Goal: Register for event/course: Sign up to attend an event or enroll in a course

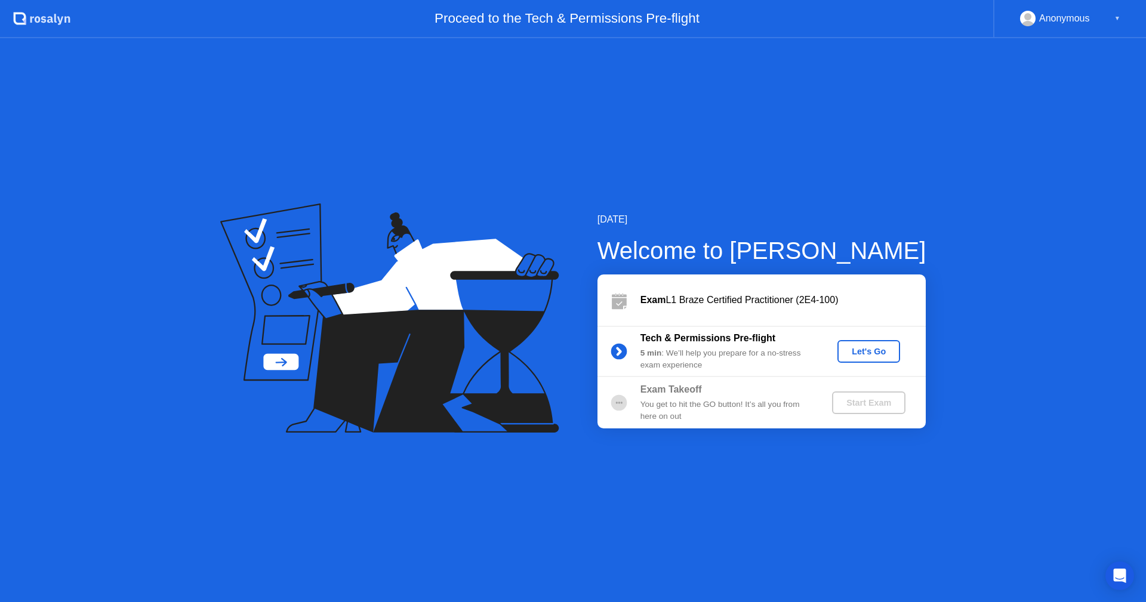
click at [873, 349] on div "Let's Go" at bounding box center [868, 352] width 53 height 10
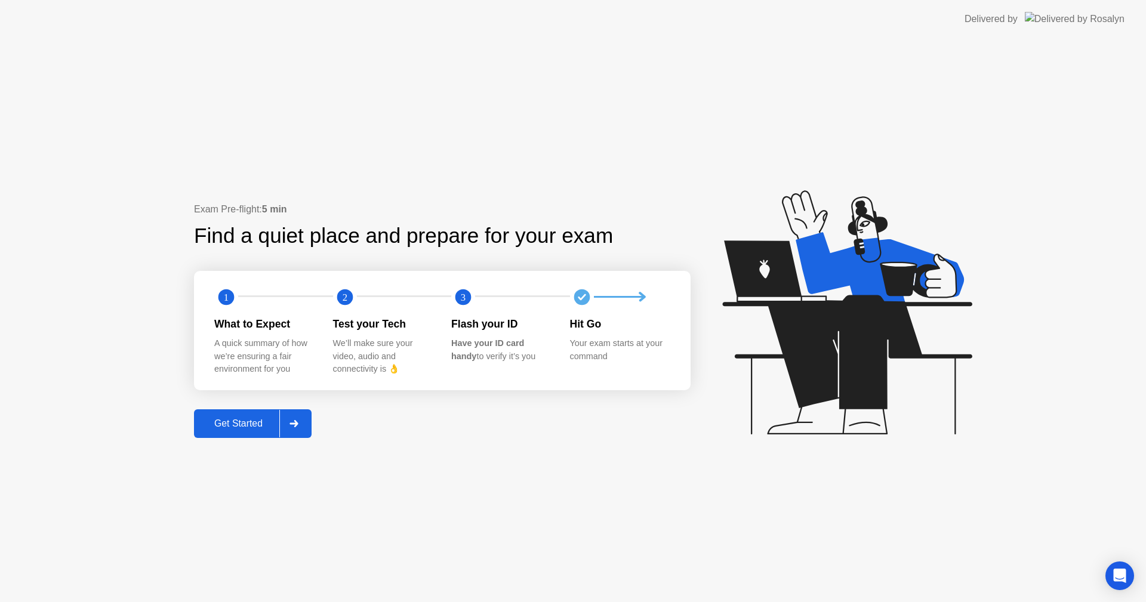
click at [245, 423] on div "Get Started" at bounding box center [239, 424] width 82 height 11
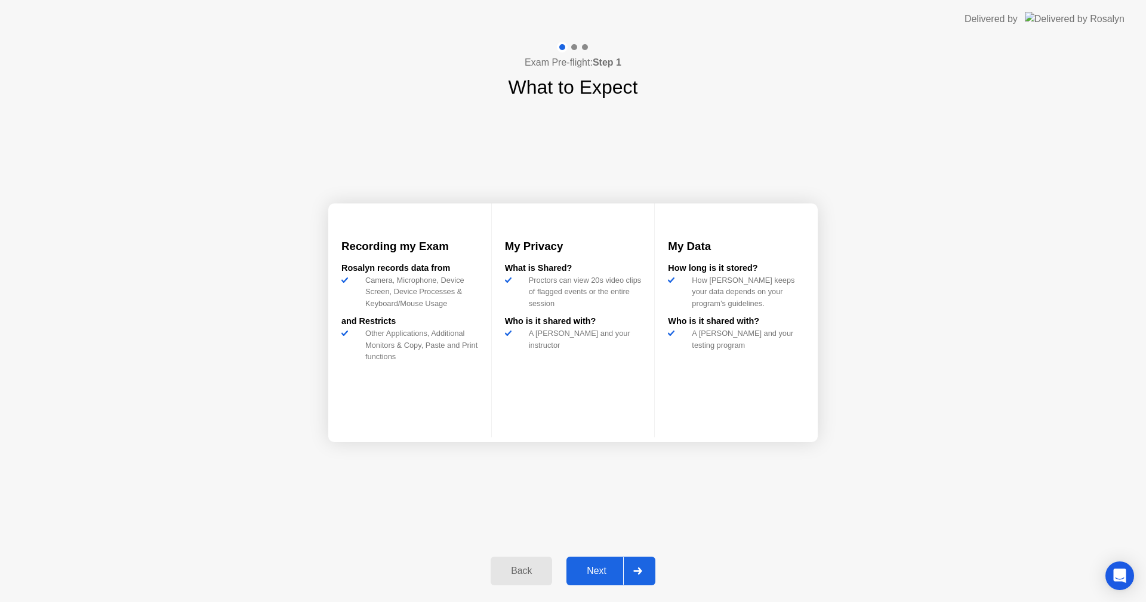
click at [642, 572] on icon at bounding box center [637, 571] width 8 height 7
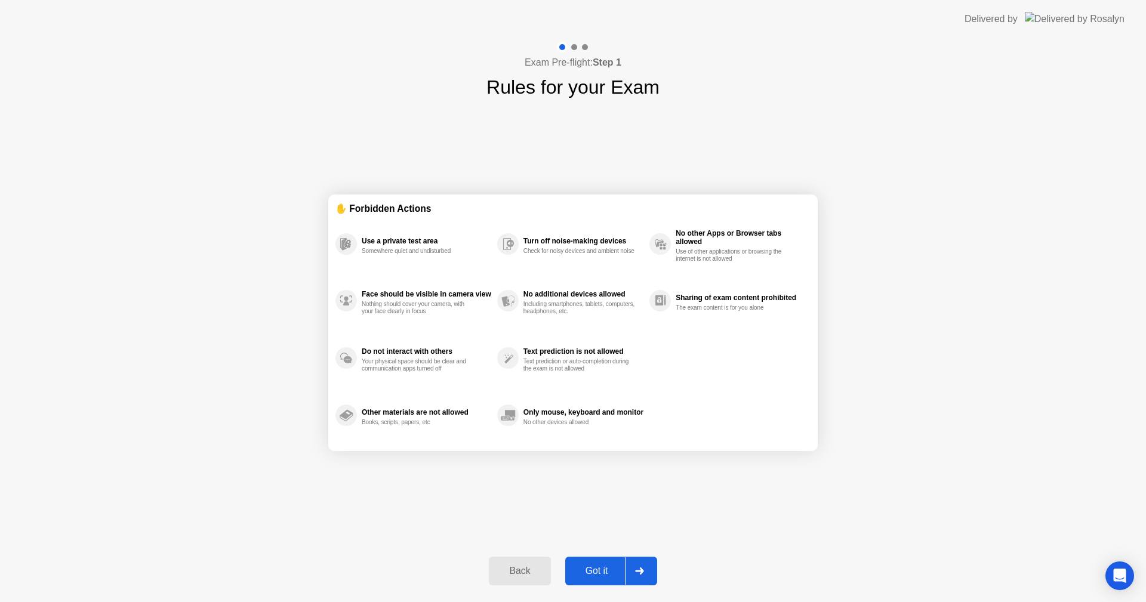
click at [605, 568] on div "Got it" at bounding box center [597, 571] width 56 height 11
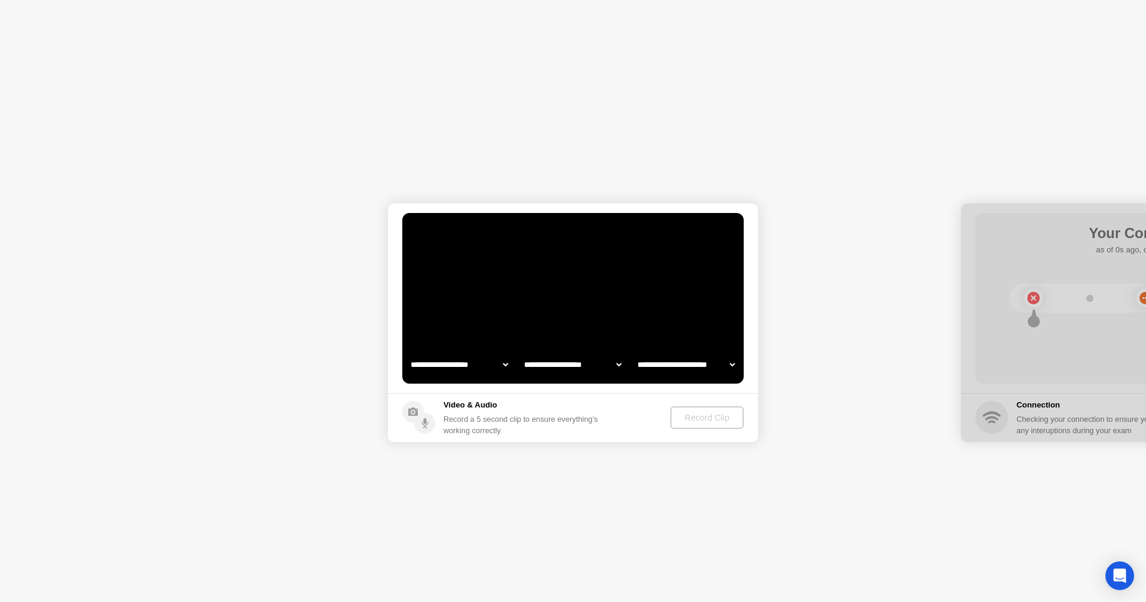
select select "**********"
select select "*******"
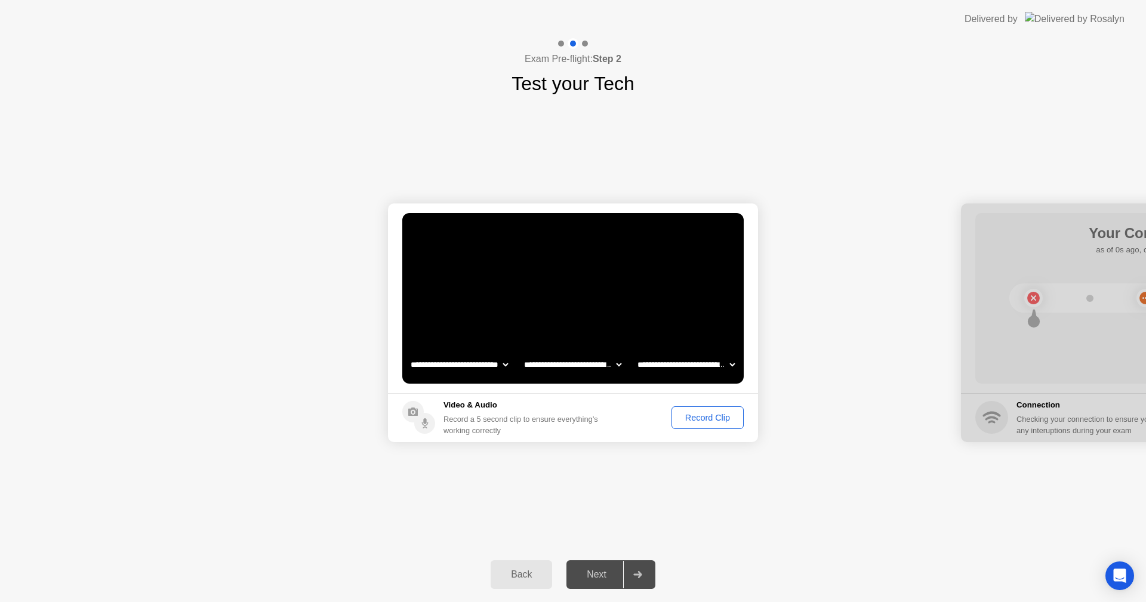
click at [703, 417] on div "Record Clip" at bounding box center [708, 418] width 64 height 10
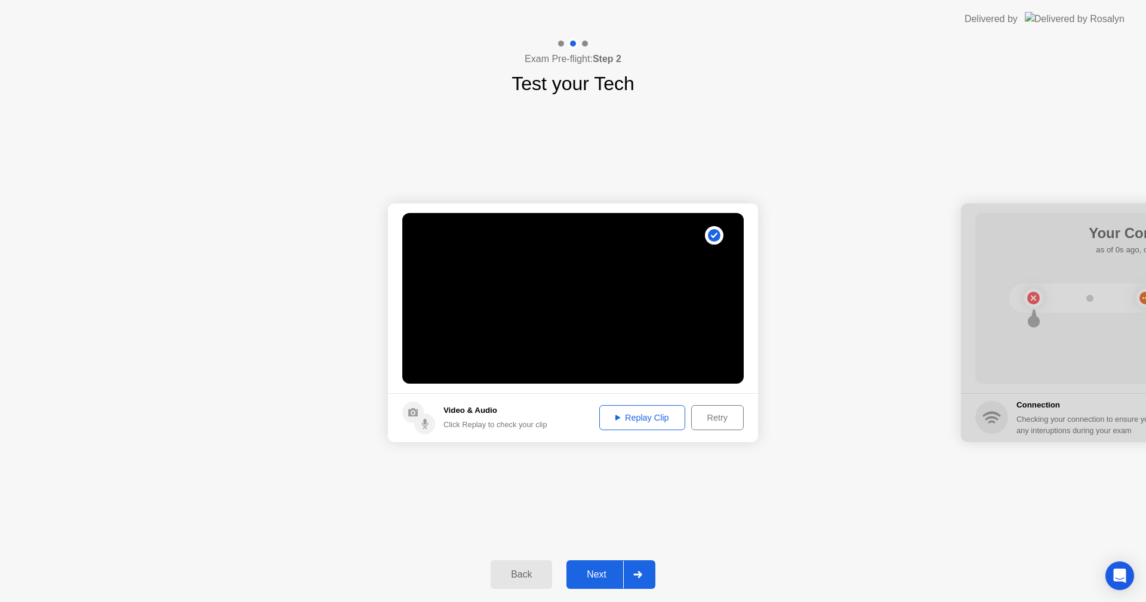
click at [650, 419] on div "Replay Clip" at bounding box center [643, 418] width 78 height 10
click at [593, 578] on div "Next" at bounding box center [596, 575] width 53 height 11
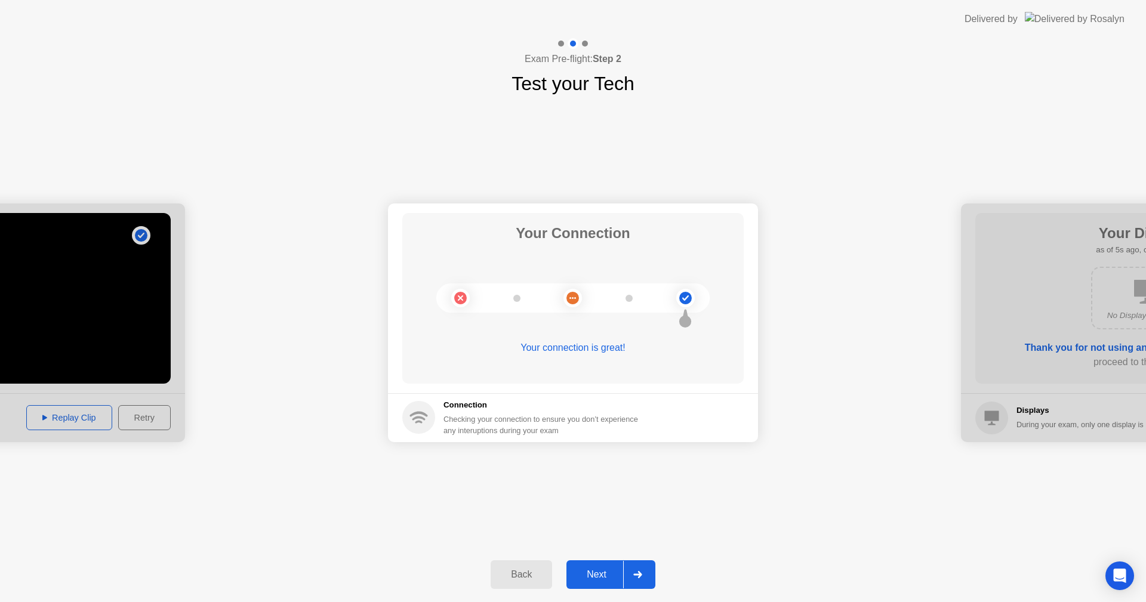
click at [601, 579] on div "Next" at bounding box center [596, 575] width 53 height 11
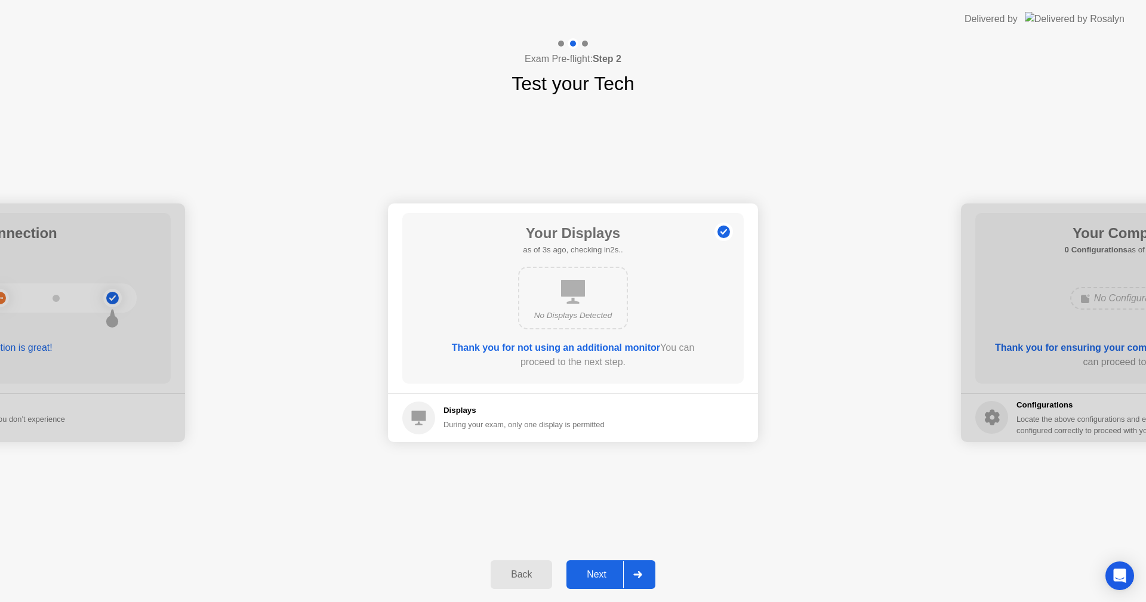
click at [605, 573] on div "Next" at bounding box center [596, 575] width 53 height 11
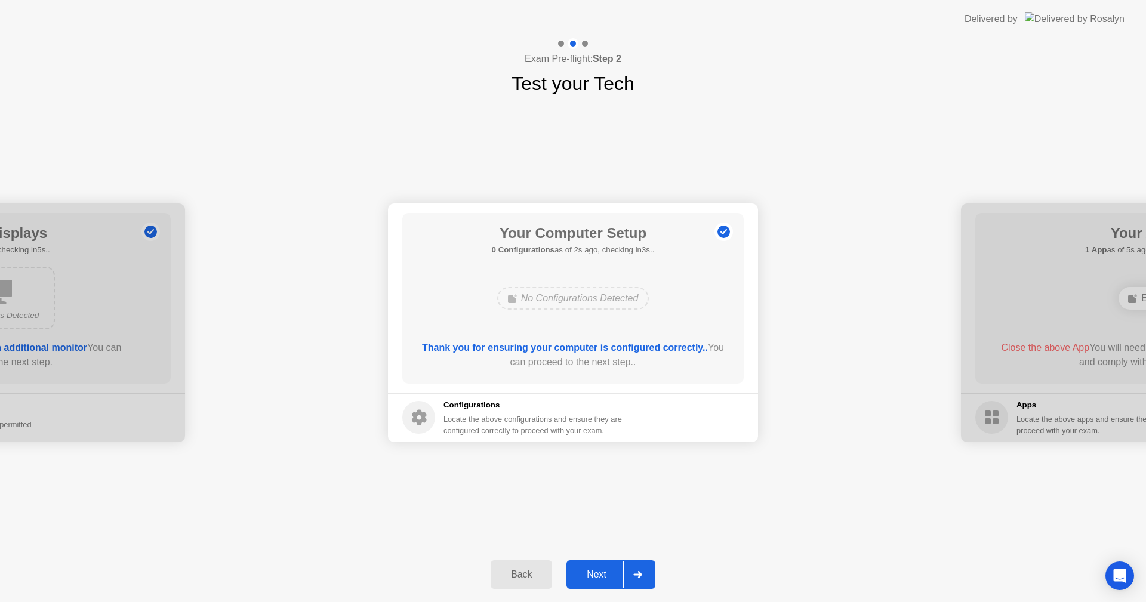
click at [605, 573] on div "Next" at bounding box center [596, 575] width 53 height 11
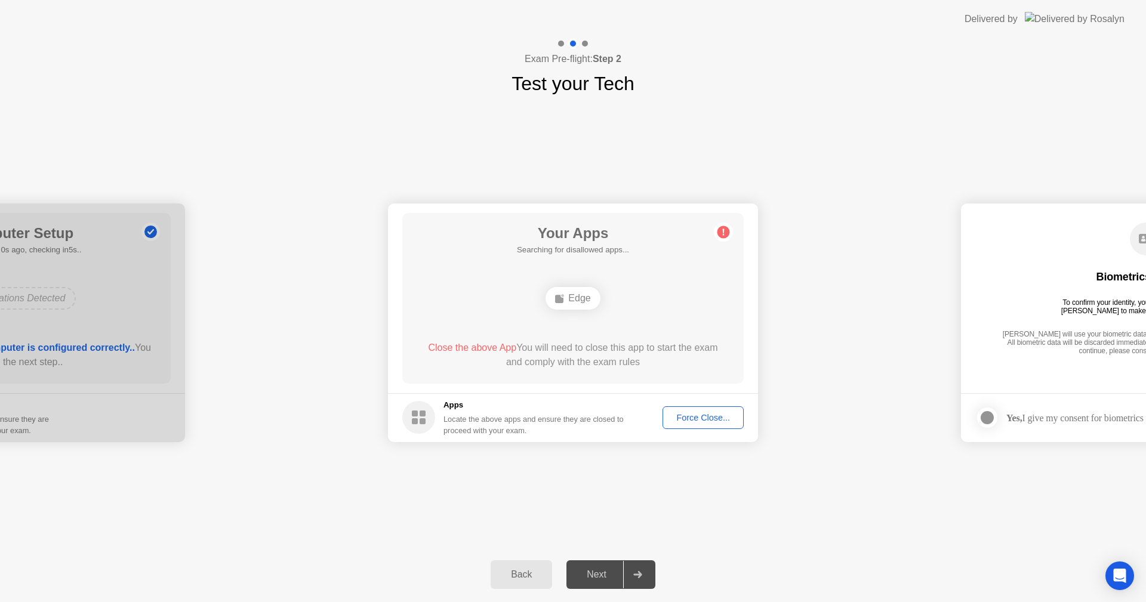
click at [700, 417] on div "Force Close..." at bounding box center [703, 418] width 73 height 10
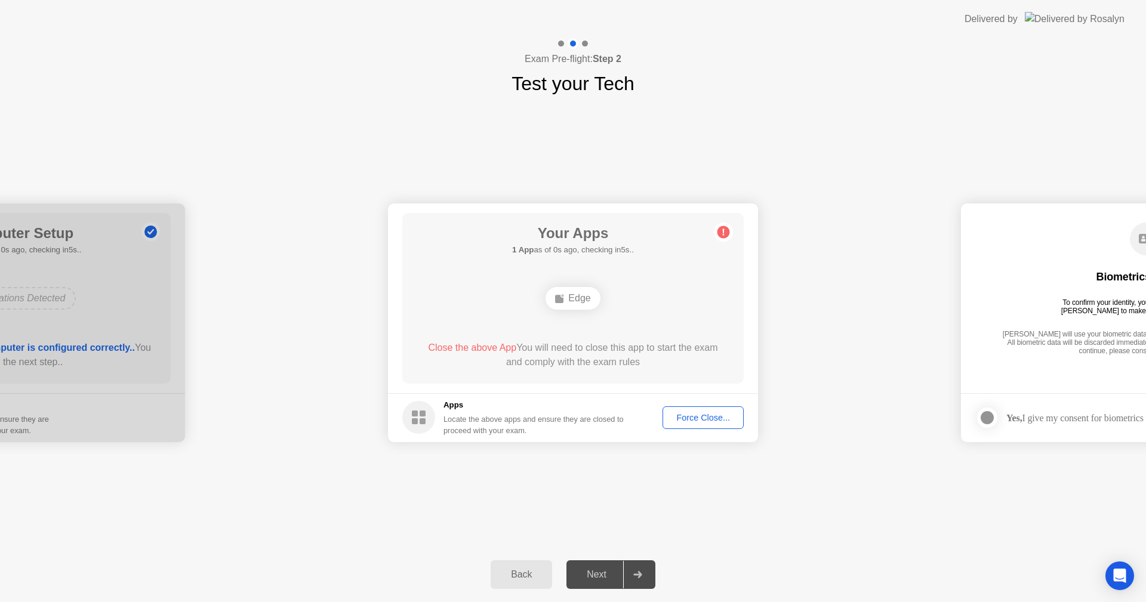
click at [581, 301] on div "Edge" at bounding box center [573, 298] width 54 height 23
click at [863, 527] on div "**********" at bounding box center [573, 323] width 1146 height 450
click at [707, 420] on div "Force Close..." at bounding box center [703, 418] width 73 height 10
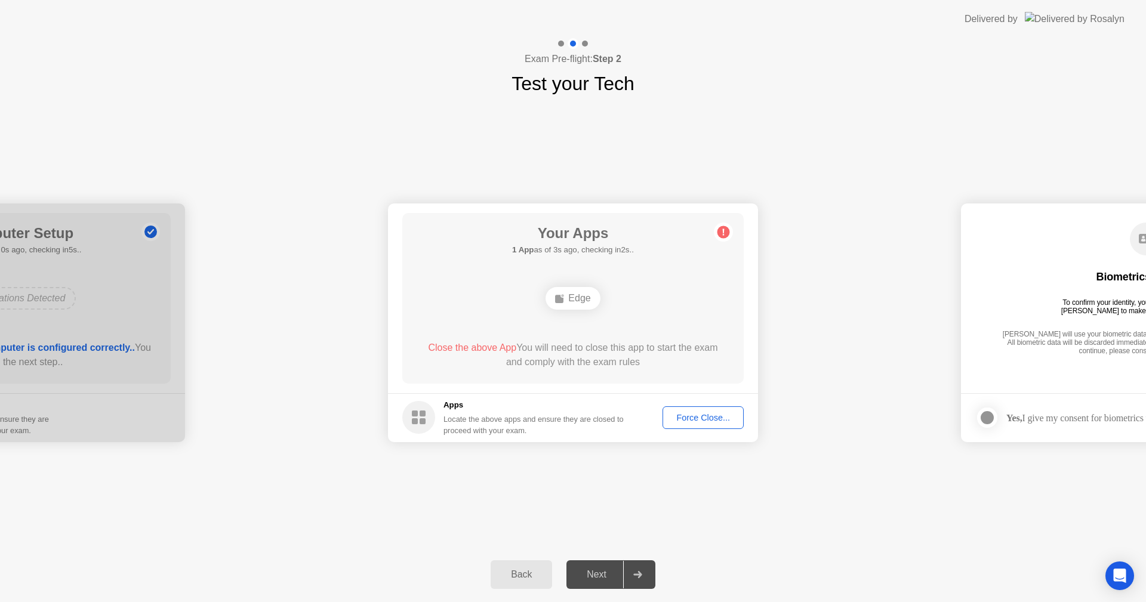
click at [719, 233] on circle at bounding box center [724, 232] width 13 height 13
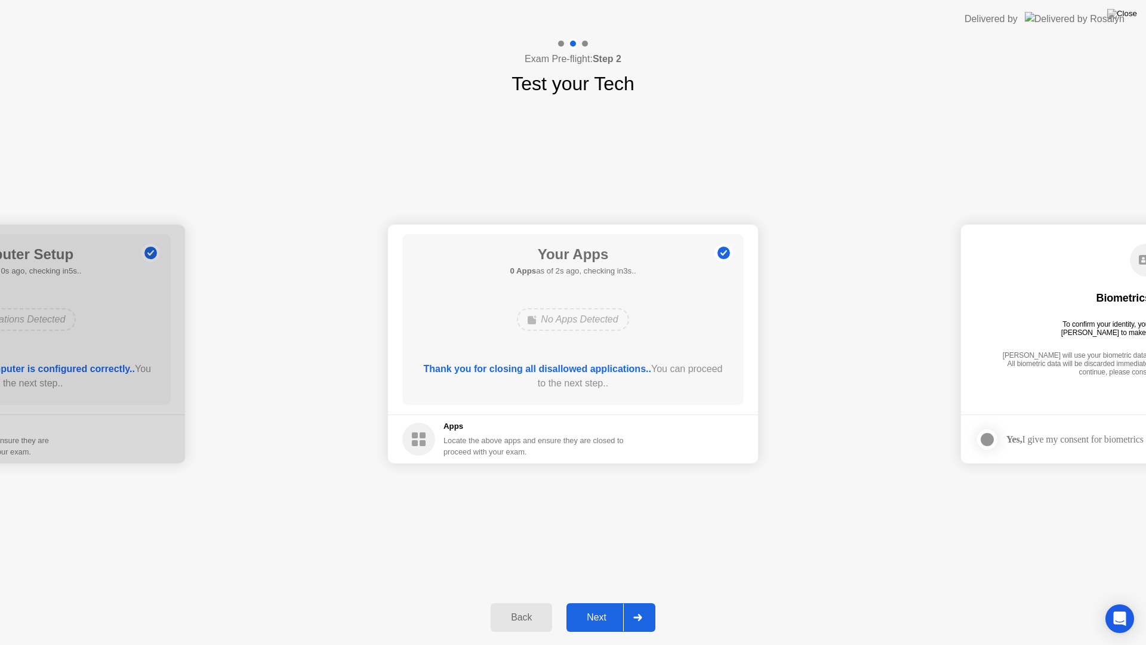
click at [603, 602] on div "Next" at bounding box center [596, 617] width 53 height 11
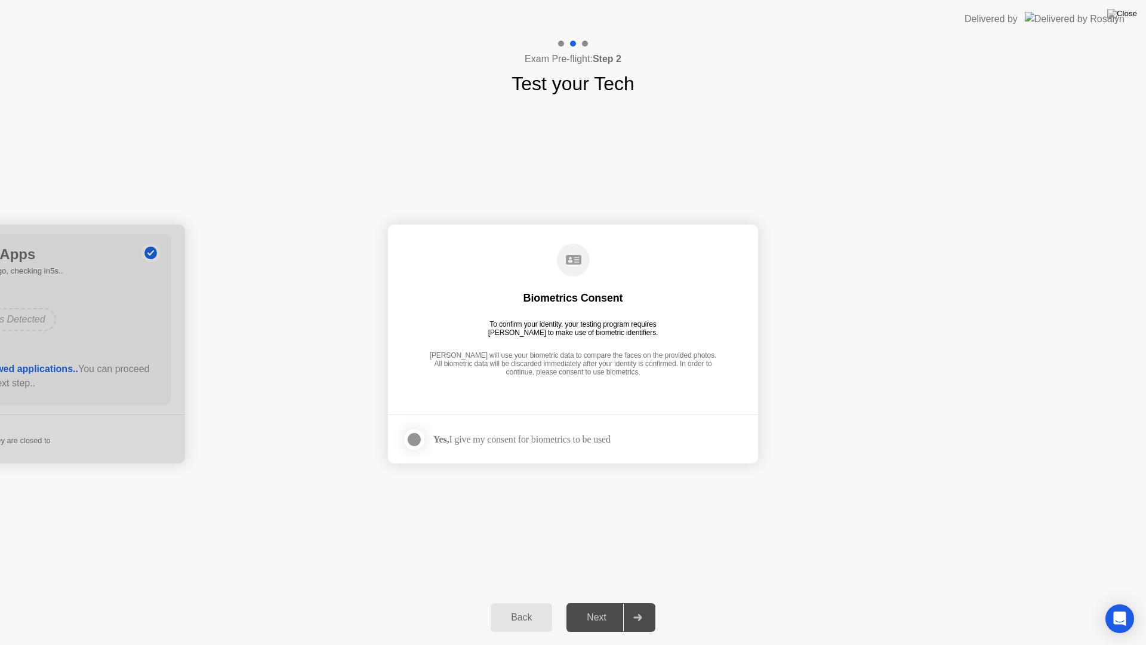
click at [420, 439] on div at bounding box center [414, 439] width 14 height 14
click at [601, 602] on div "Next" at bounding box center [596, 617] width 53 height 11
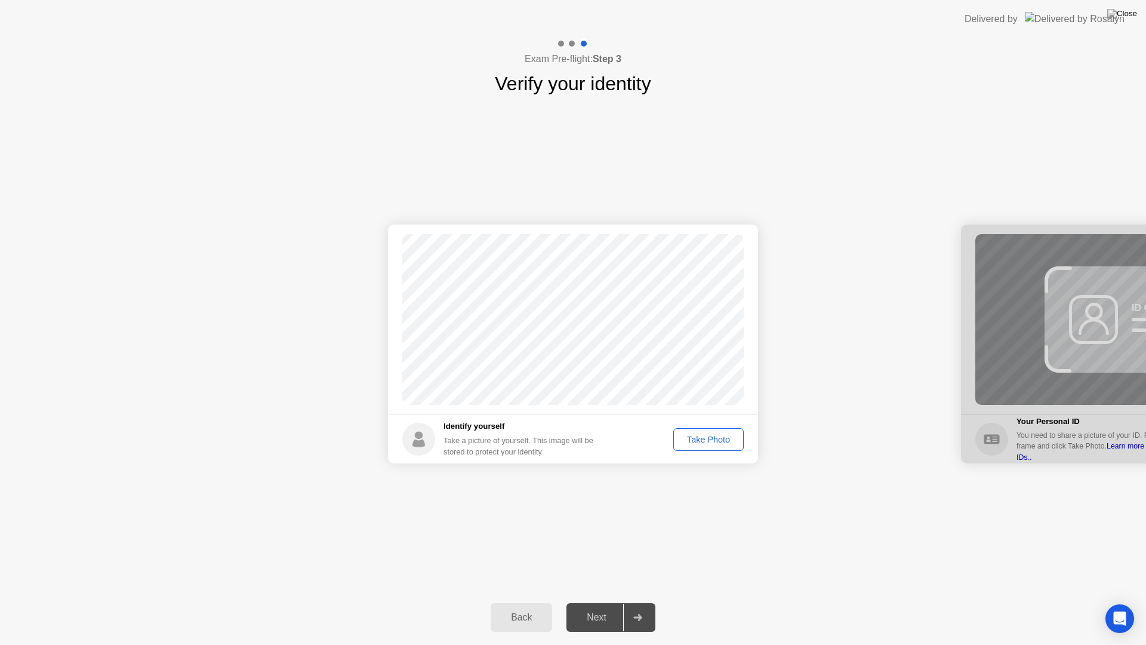
click at [710, 442] on div "Take Photo" at bounding box center [709, 440] width 62 height 10
click at [595, 602] on div "Next" at bounding box center [596, 617] width 53 height 11
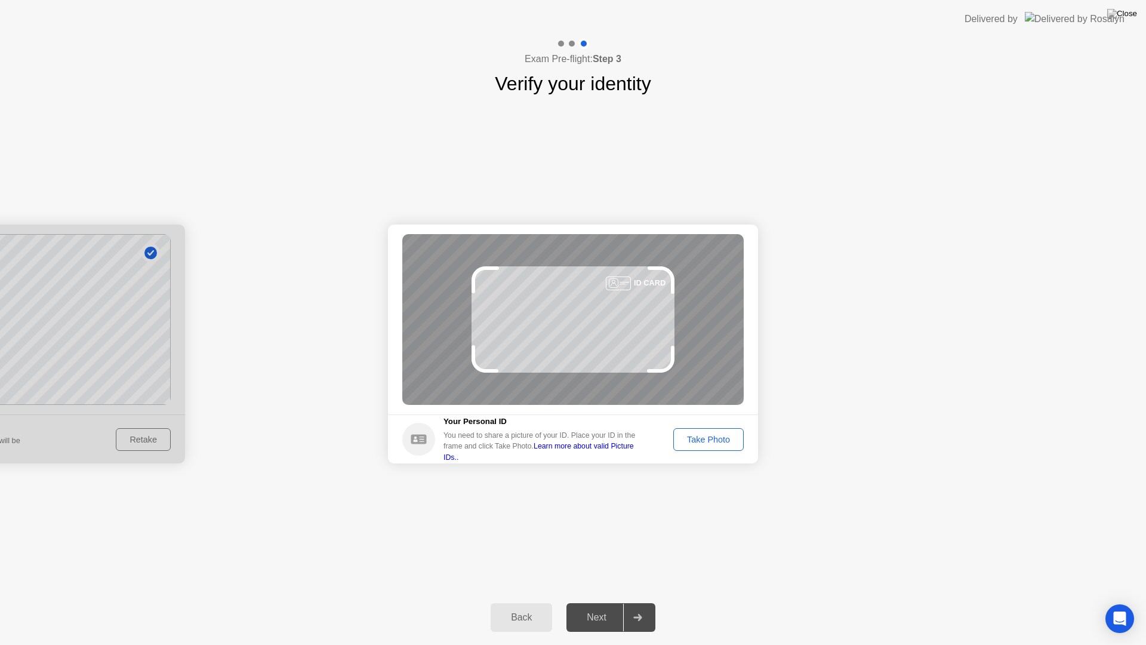
click at [720, 444] on div "Take Photo" at bounding box center [709, 440] width 62 height 10
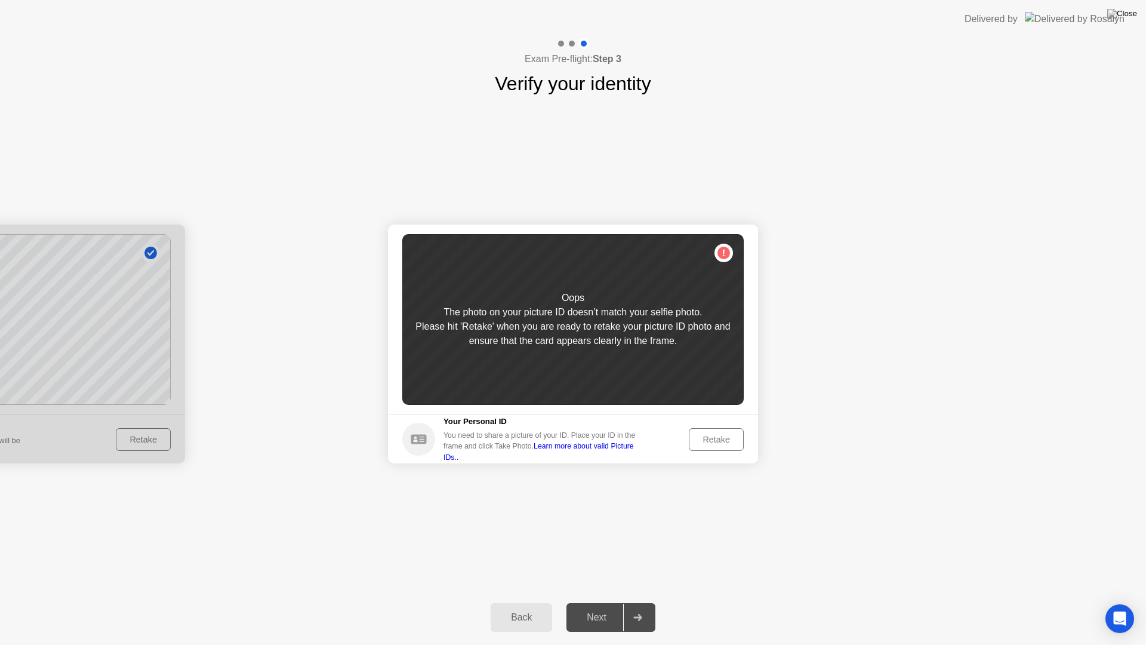
click at [720, 444] on div "Retake" at bounding box center [716, 440] width 47 height 10
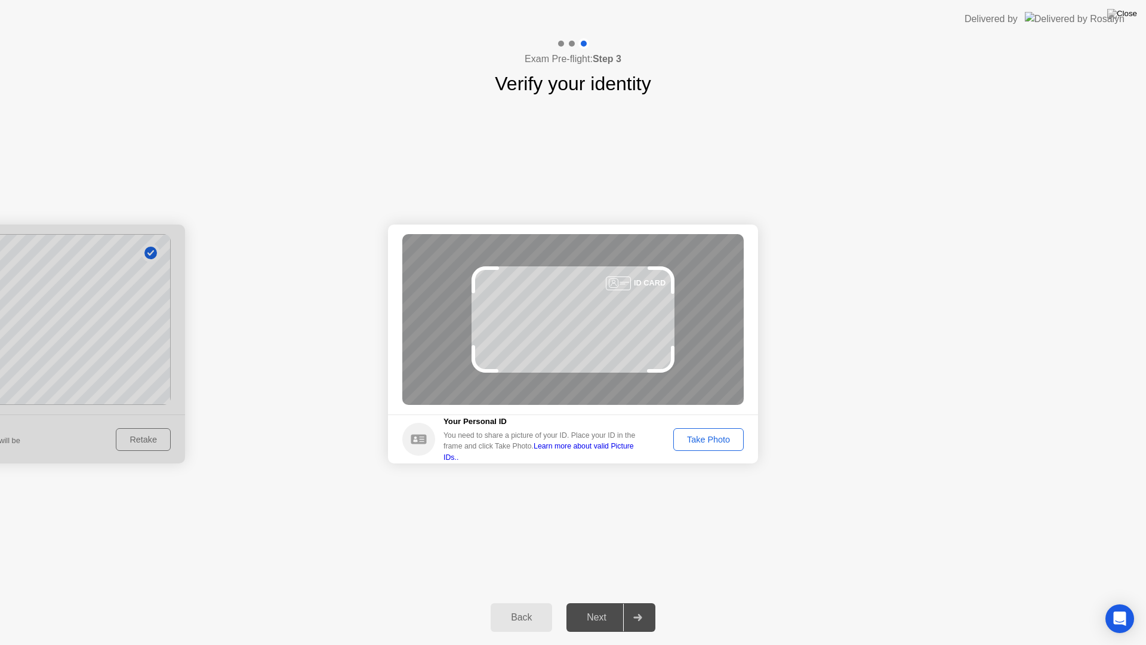
click at [722, 442] on div "Take Photo" at bounding box center [709, 440] width 62 height 10
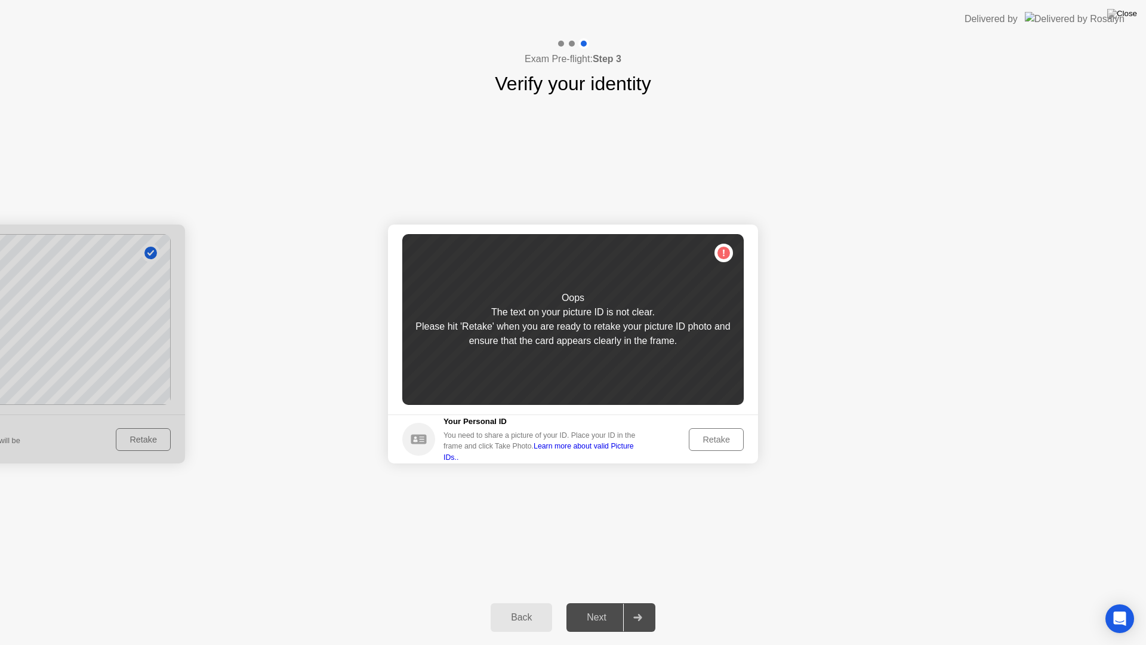
click at [732, 436] on div "Retake" at bounding box center [716, 440] width 47 height 10
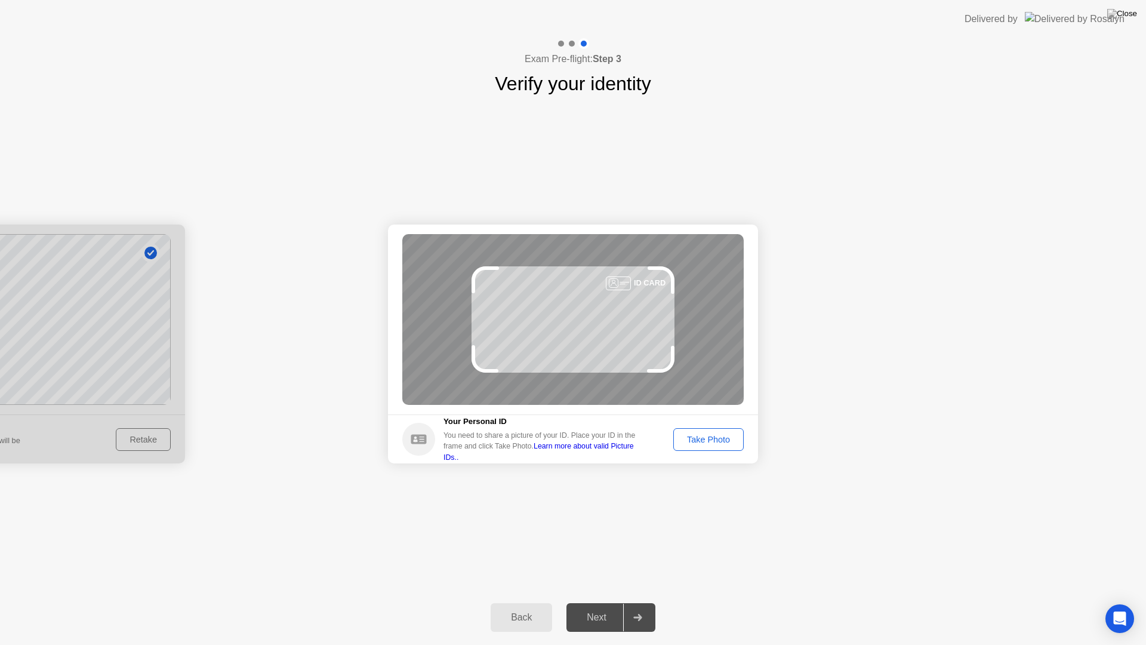
click at [732, 436] on div "Take Photo" at bounding box center [709, 440] width 62 height 10
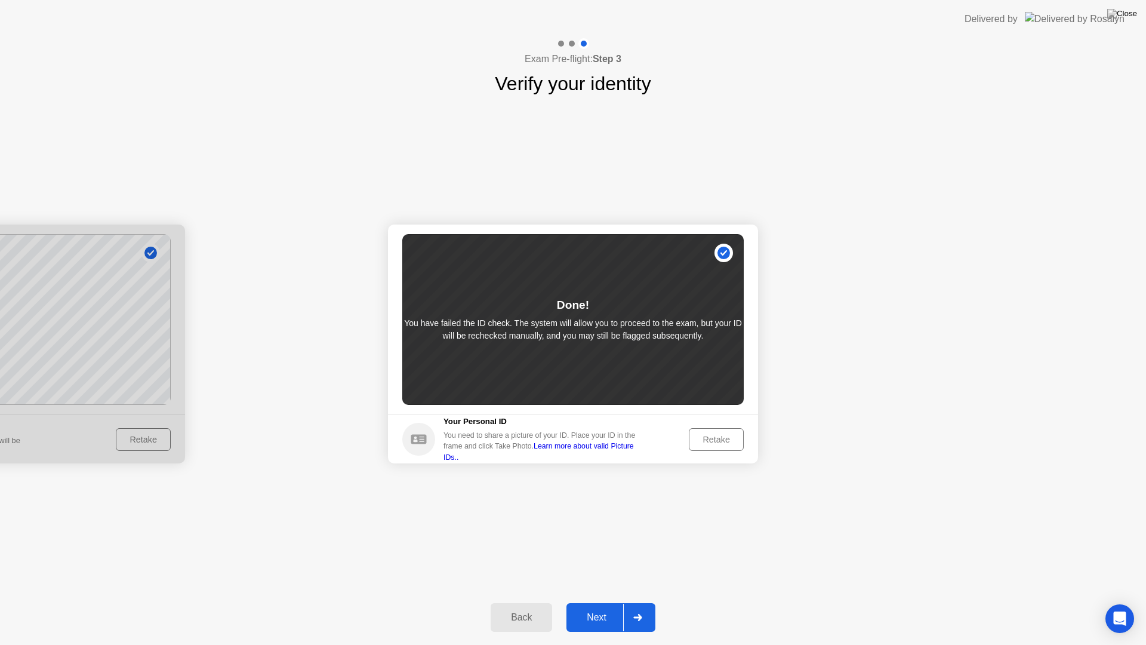
click at [587, 602] on div "Next" at bounding box center [596, 617] width 53 height 11
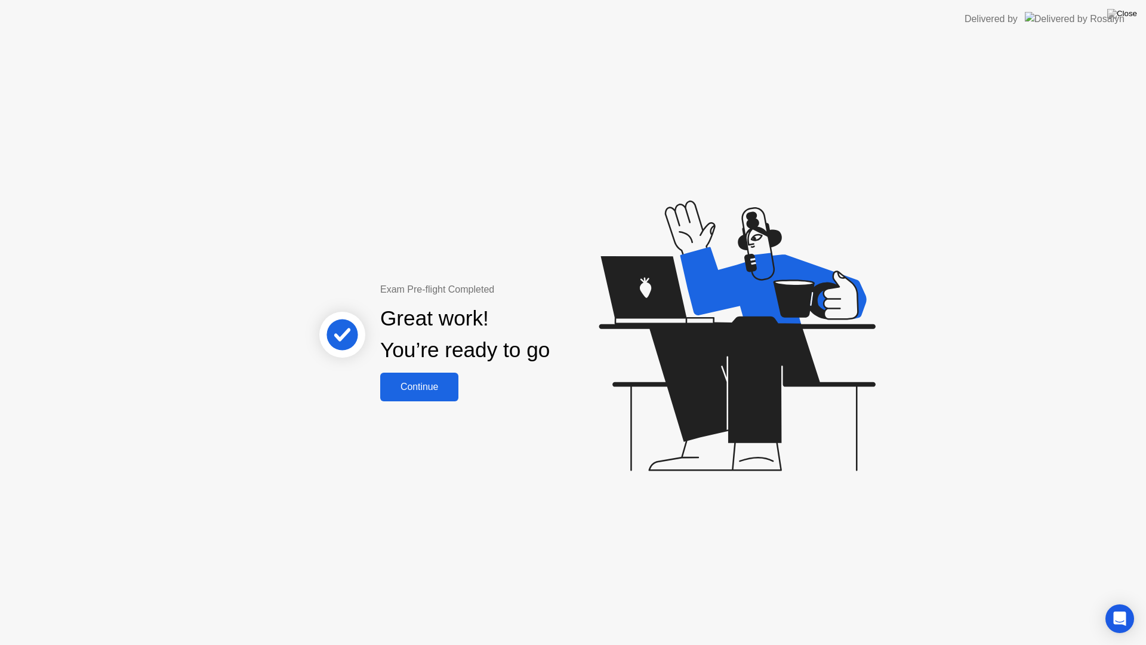
click at [426, 390] on div "Continue" at bounding box center [419, 386] width 71 height 11
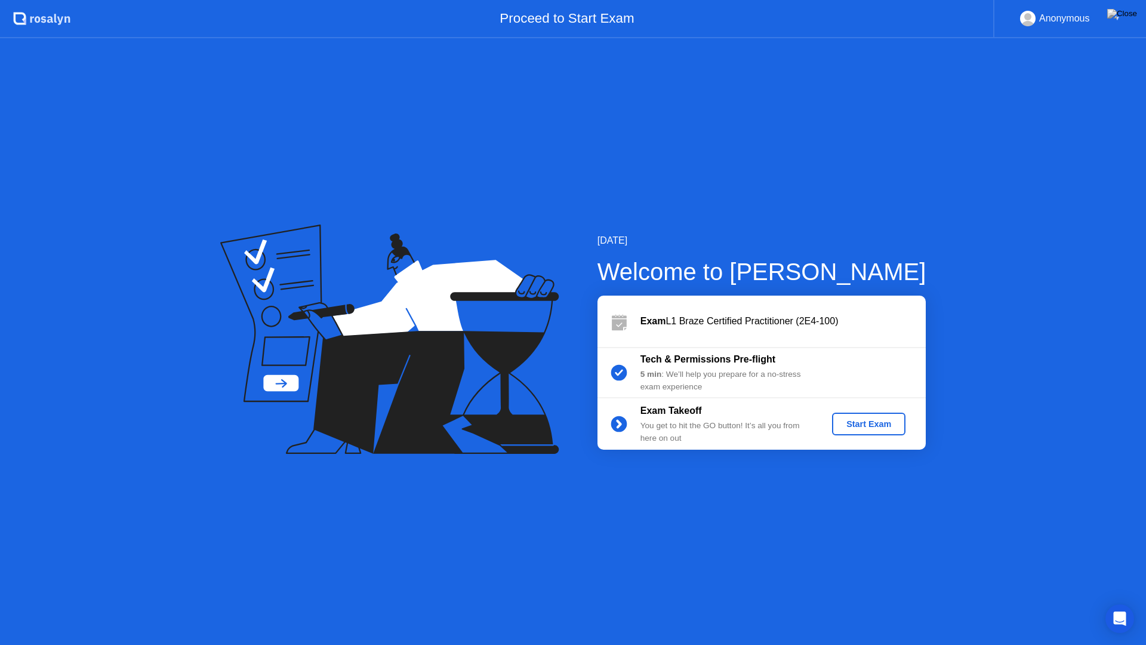
click at [865, 422] on div "Start Exam" at bounding box center [869, 424] width 64 height 10
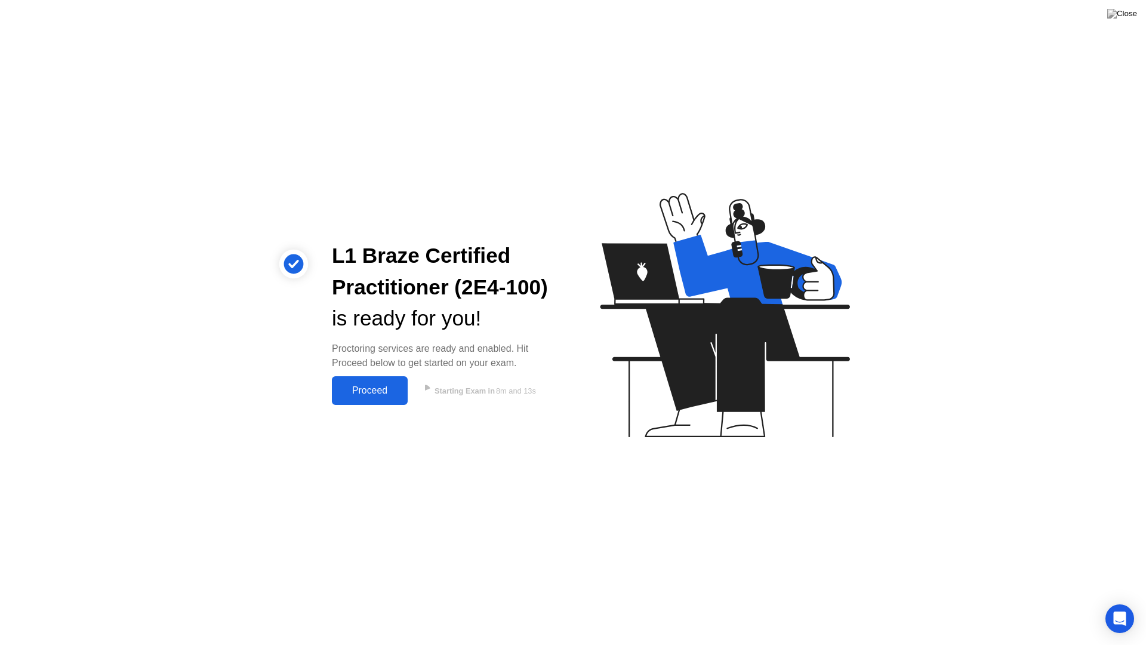
click at [365, 387] on div "Proceed" at bounding box center [370, 390] width 69 height 11
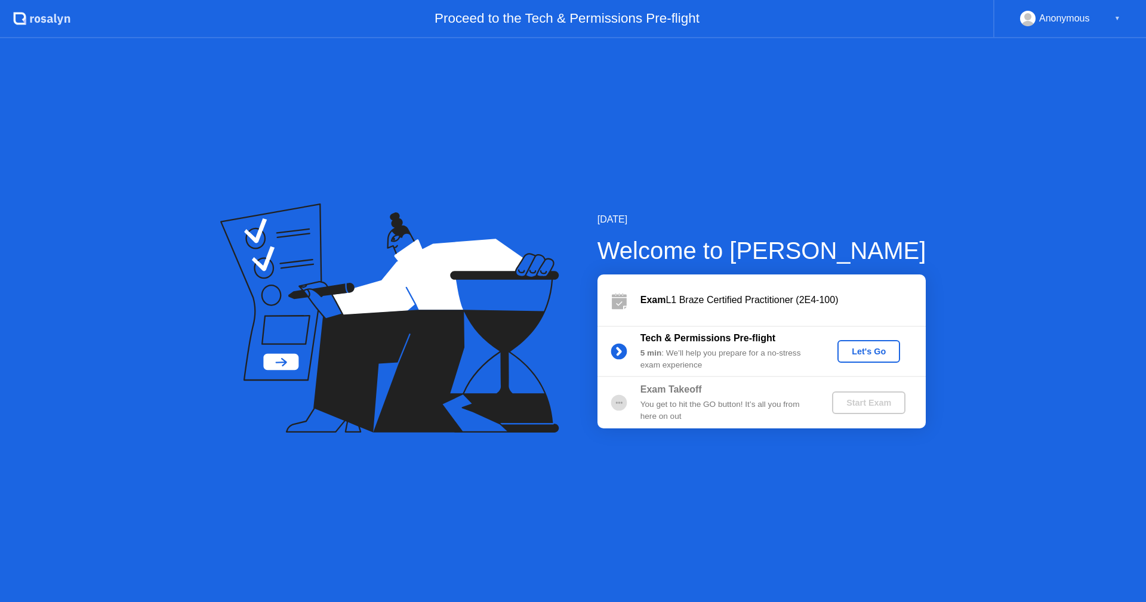
click at [867, 354] on div "Let's Go" at bounding box center [868, 352] width 53 height 10
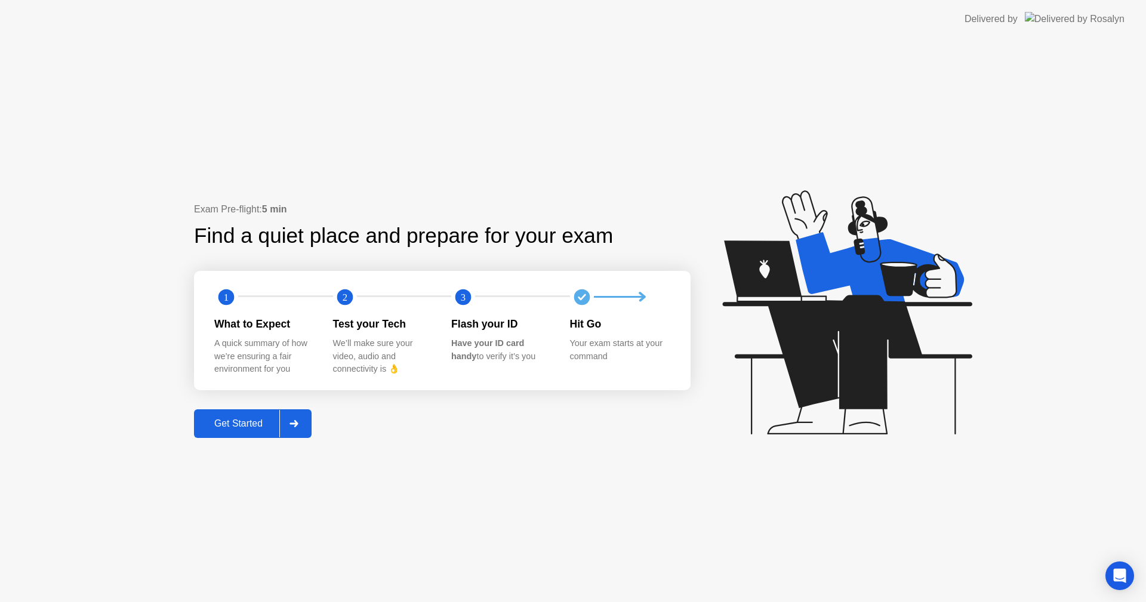
click at [249, 419] on div "Get Started" at bounding box center [239, 424] width 82 height 11
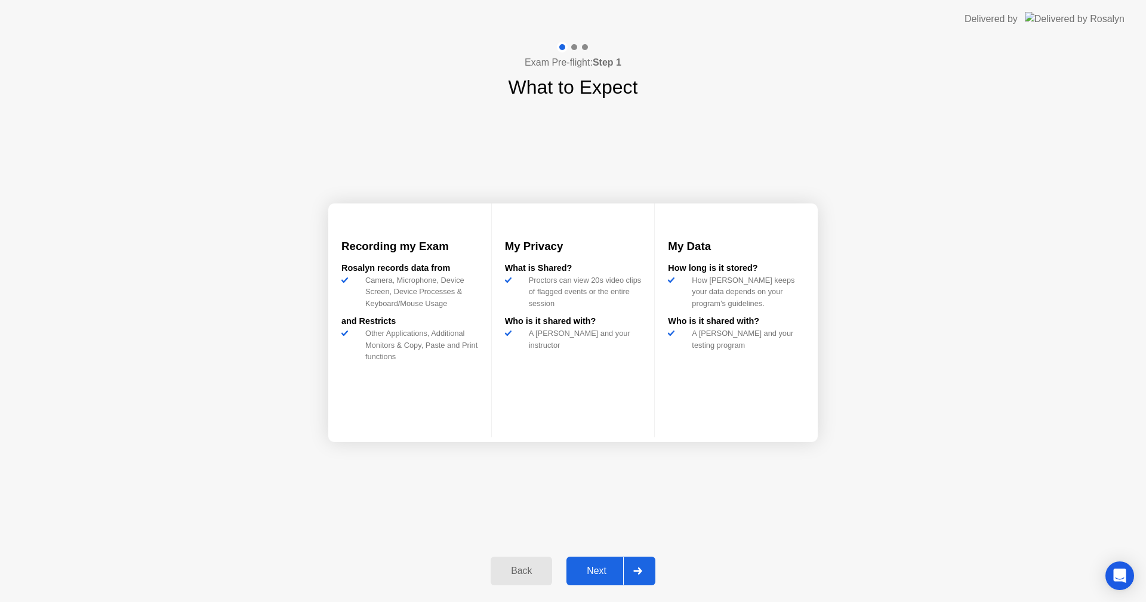
click at [599, 568] on div "Next" at bounding box center [596, 571] width 53 height 11
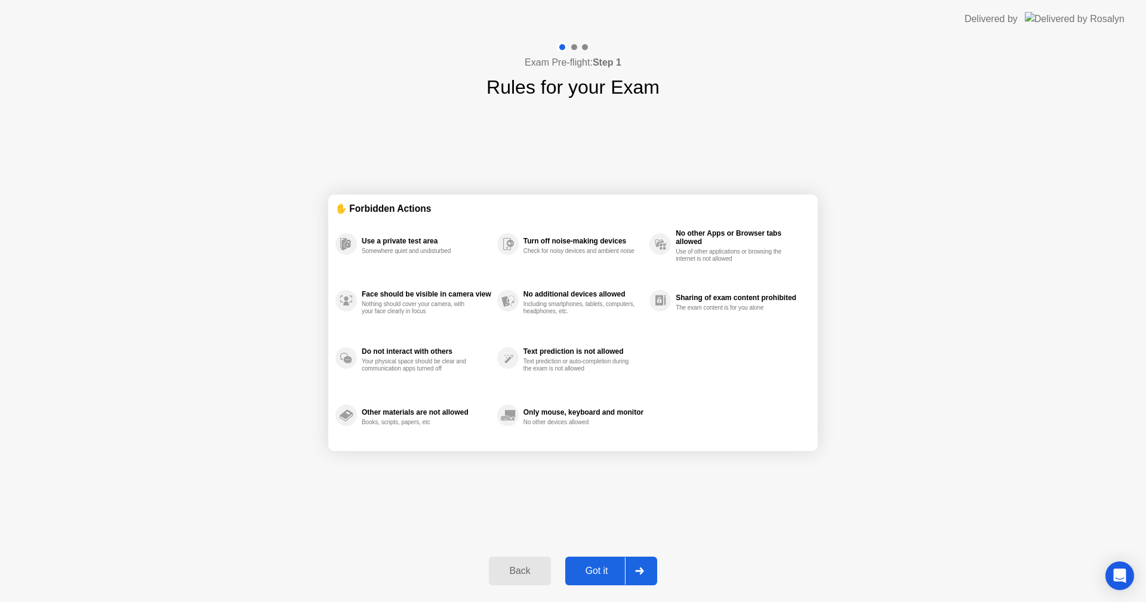
click at [605, 573] on div "Got it" at bounding box center [597, 571] width 56 height 11
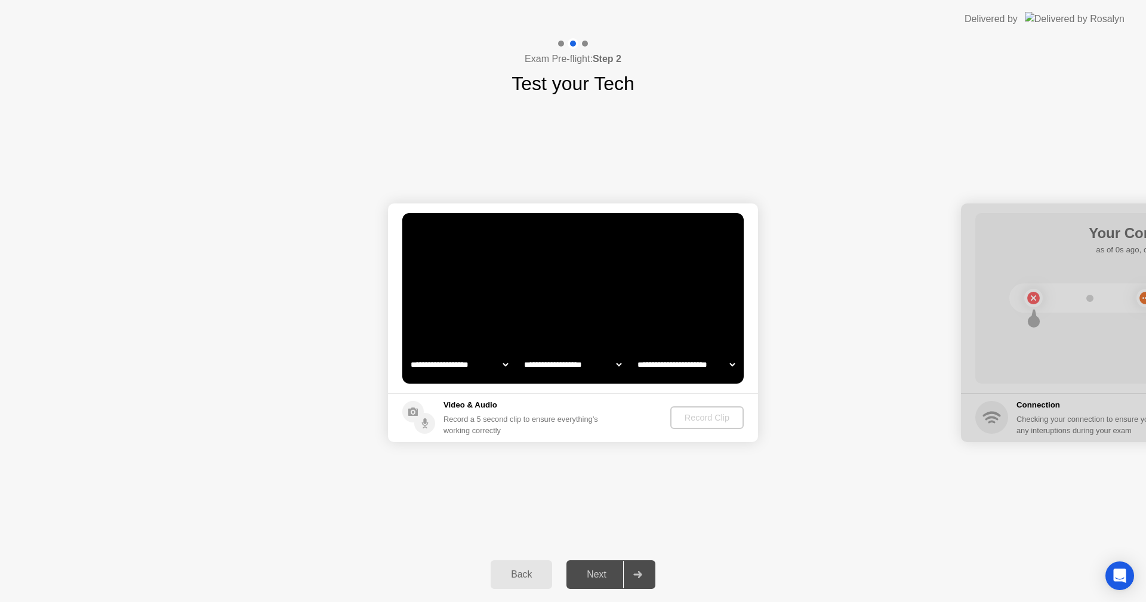
select select "**********"
select select "*******"
click at [703, 420] on div "Record Clip" at bounding box center [708, 418] width 64 height 10
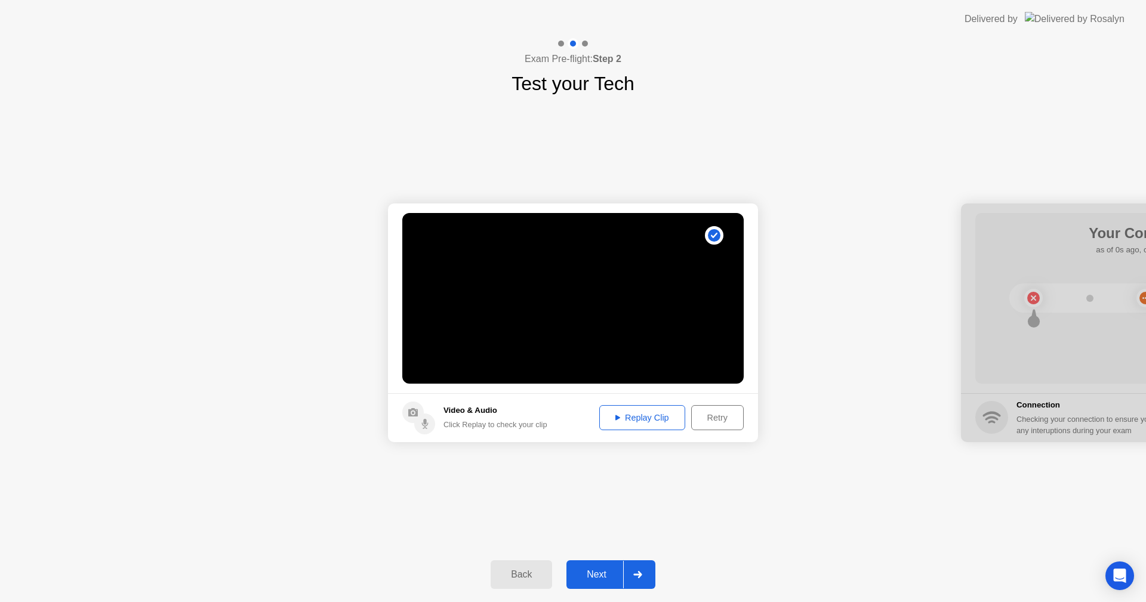
click at [601, 575] on div "Next" at bounding box center [596, 575] width 53 height 11
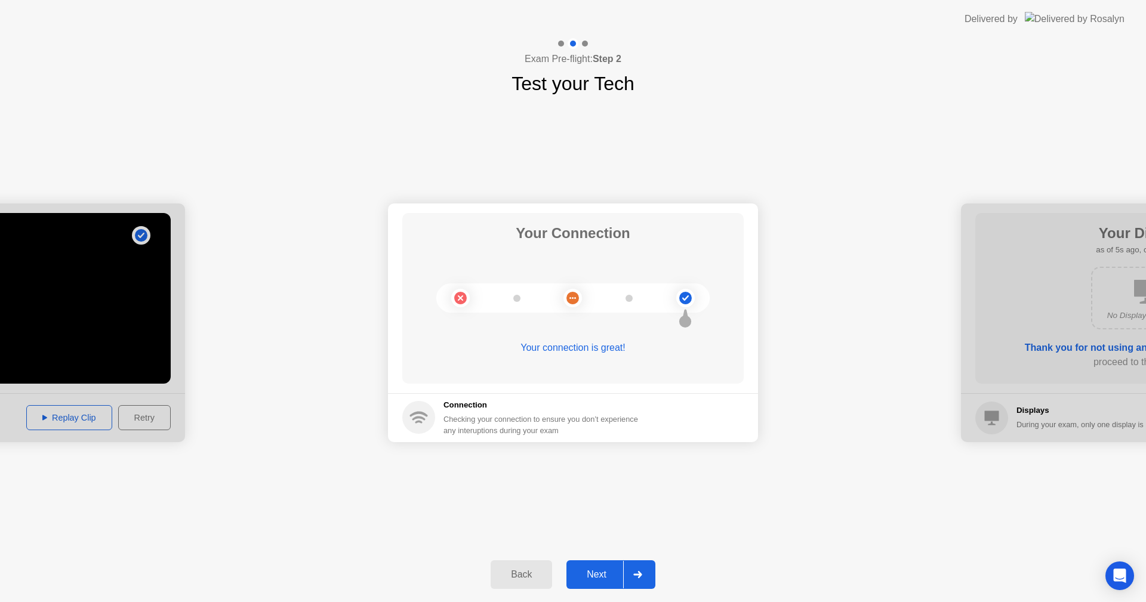
click at [601, 576] on div "Next" at bounding box center [596, 575] width 53 height 11
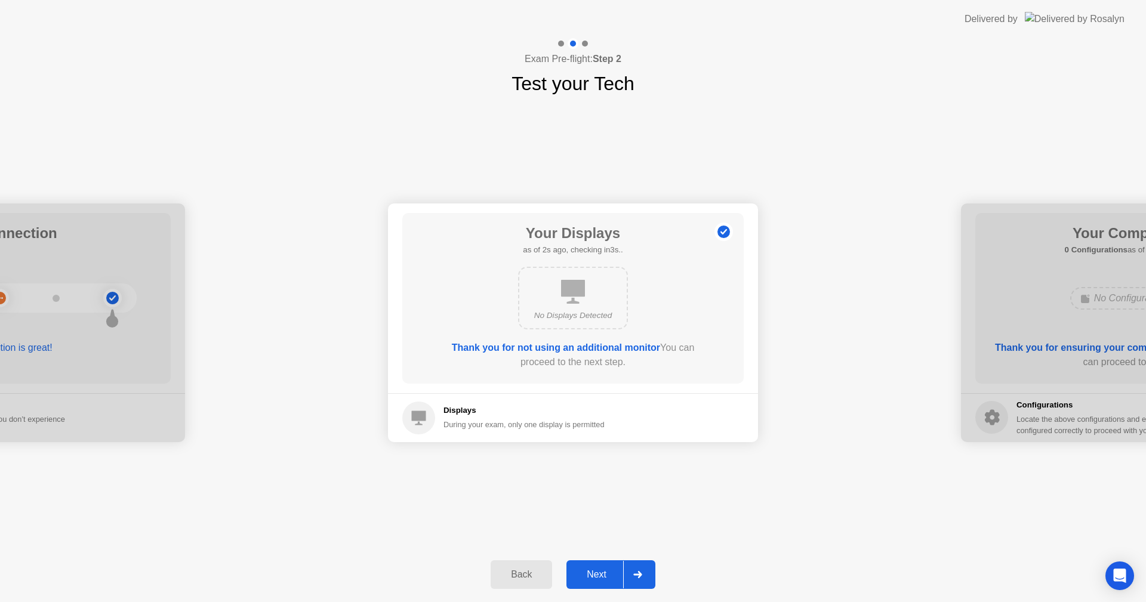
click at [601, 576] on div "Next" at bounding box center [596, 575] width 53 height 11
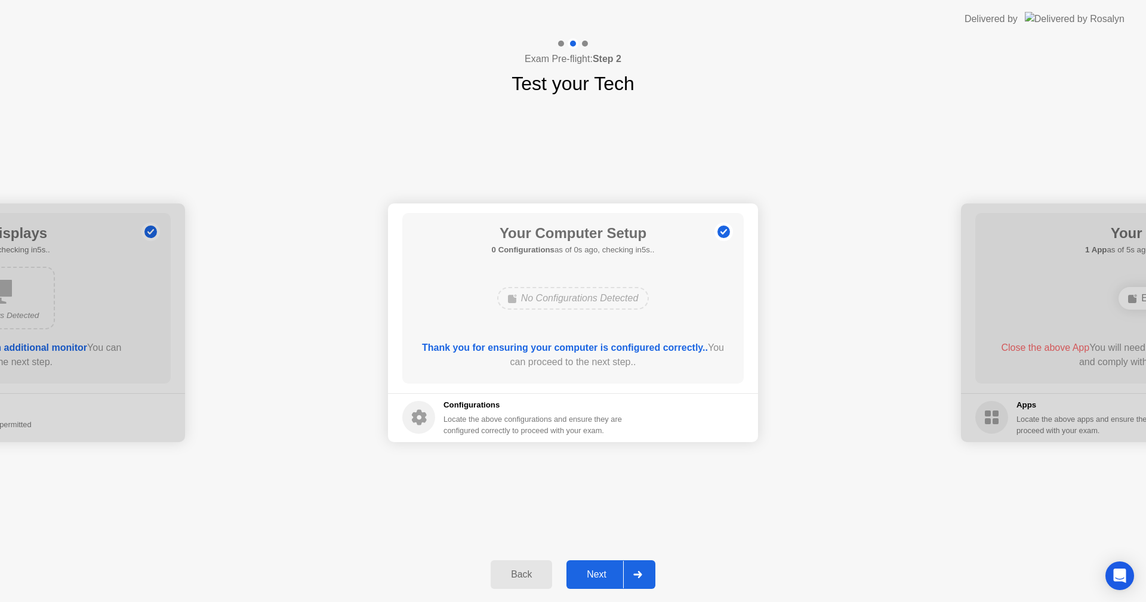
click at [601, 576] on div "Next" at bounding box center [596, 575] width 53 height 11
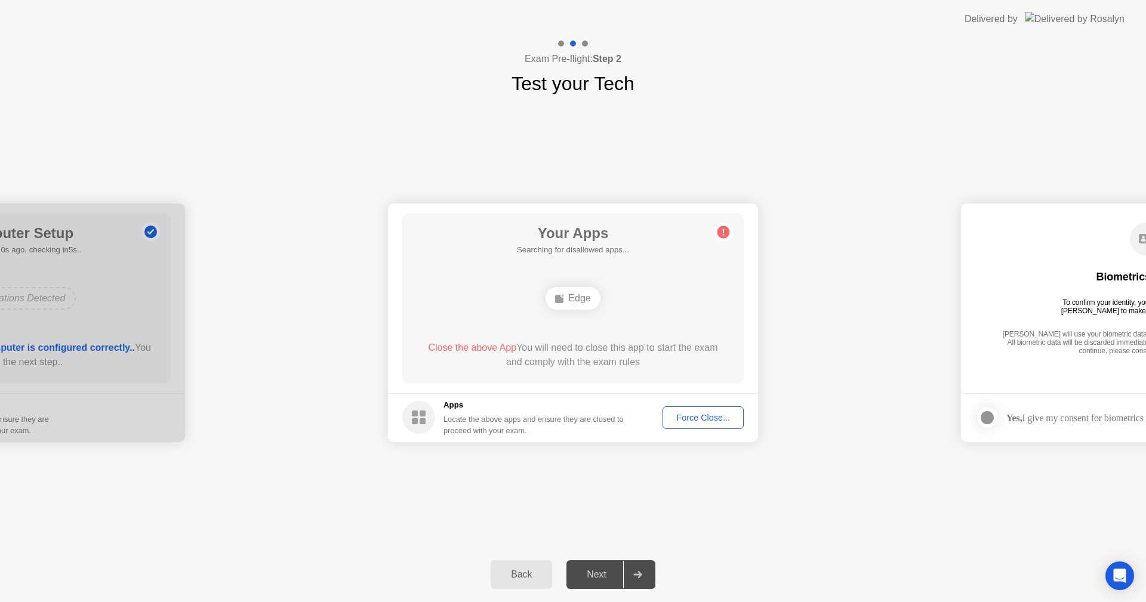
click at [703, 419] on div "Force Close..." at bounding box center [703, 418] width 73 height 10
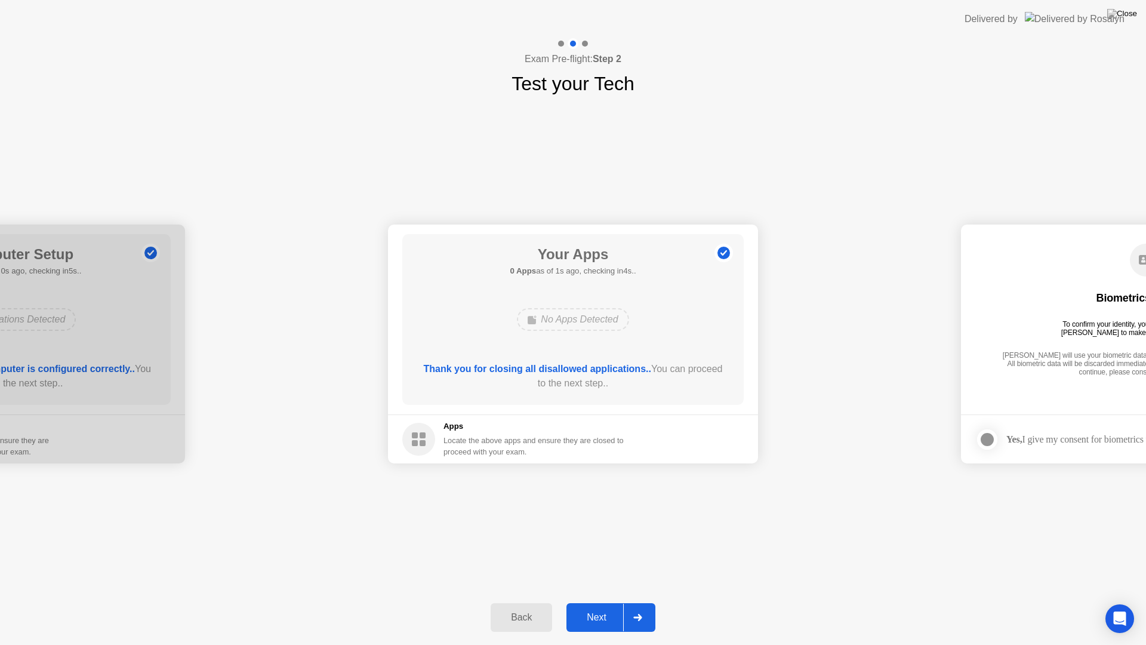
click at [617, 602] on div "Next" at bounding box center [596, 617] width 53 height 11
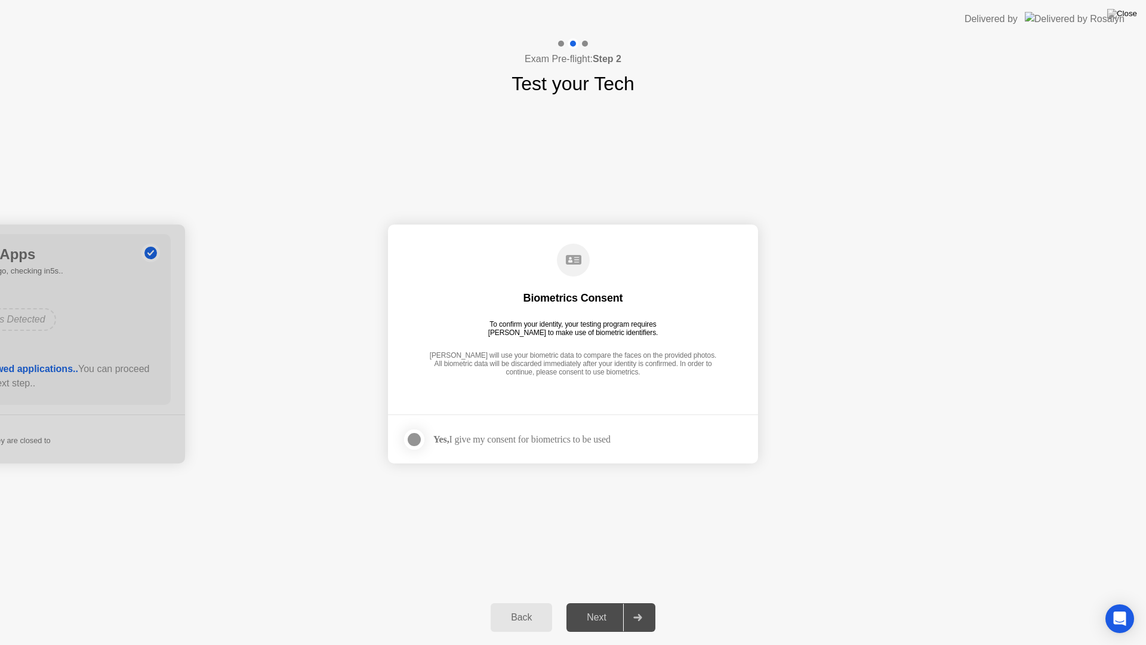
click at [419, 438] on div at bounding box center [414, 439] width 14 height 14
click at [603, 602] on div "Next" at bounding box center [596, 617] width 53 height 11
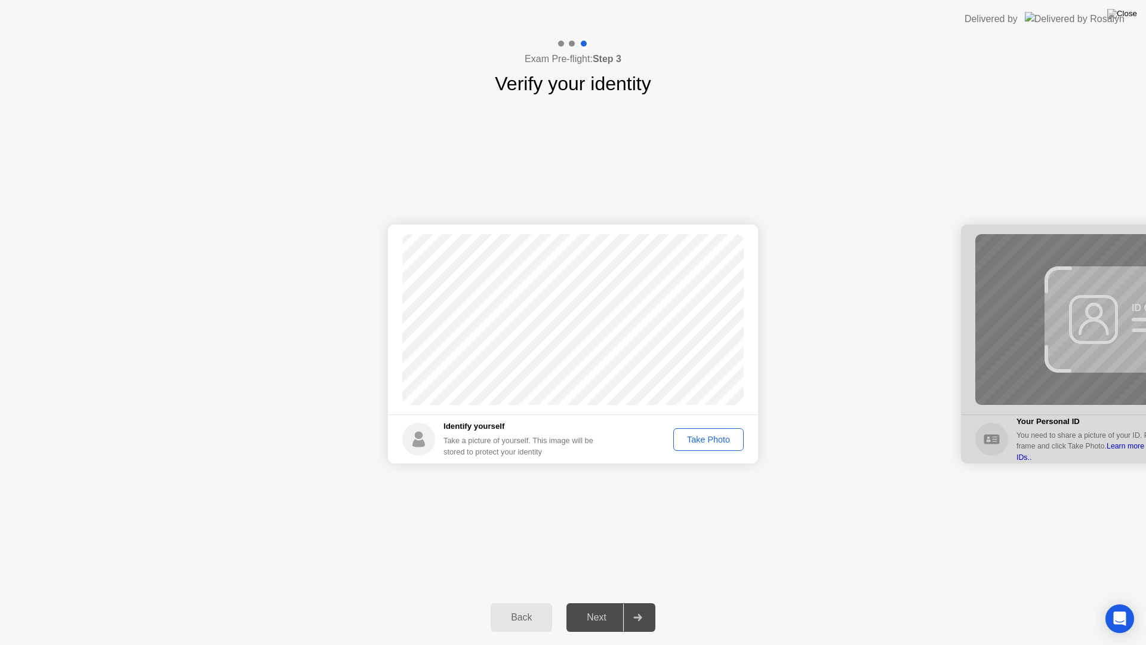
click at [712, 442] on div "Take Photo" at bounding box center [709, 440] width 62 height 10
click at [613, 602] on div "Next" at bounding box center [596, 617] width 53 height 11
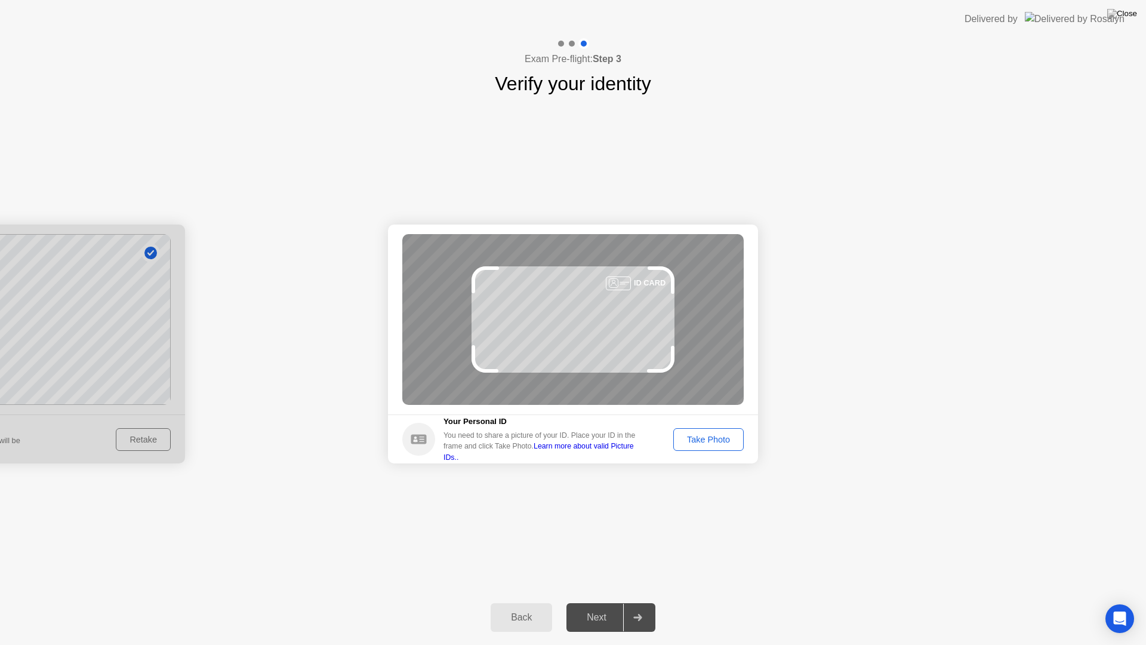
click at [716, 444] on div "Take Photo" at bounding box center [709, 440] width 62 height 10
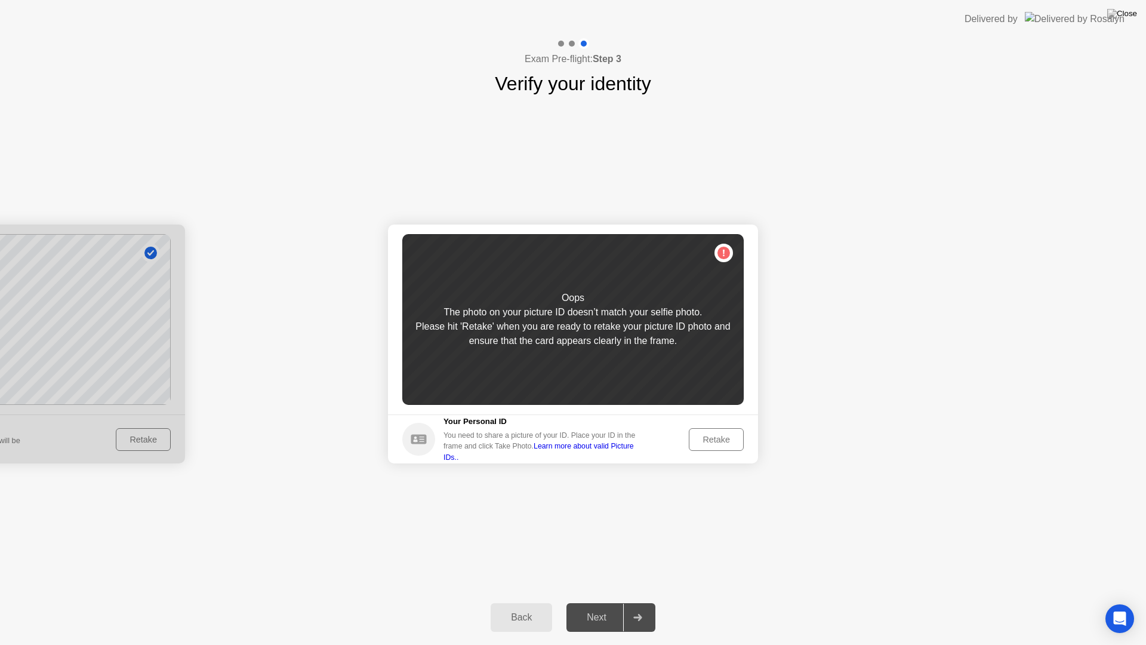
click at [716, 442] on div "Retake" at bounding box center [716, 440] width 47 height 10
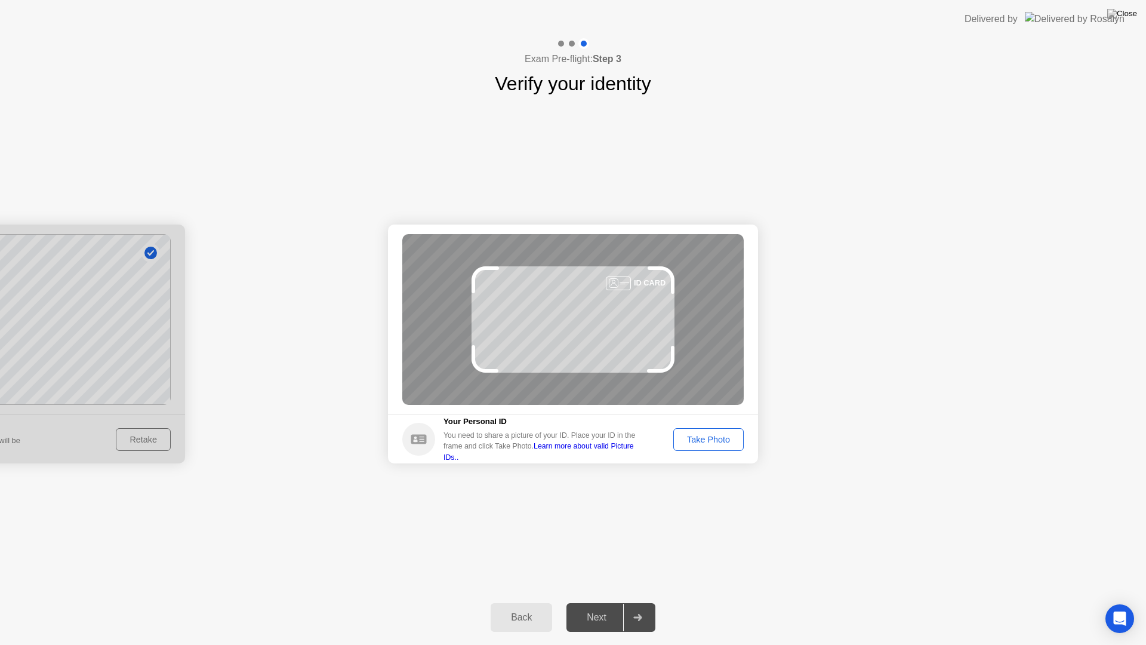
click at [716, 442] on div "Take Photo" at bounding box center [709, 440] width 62 height 10
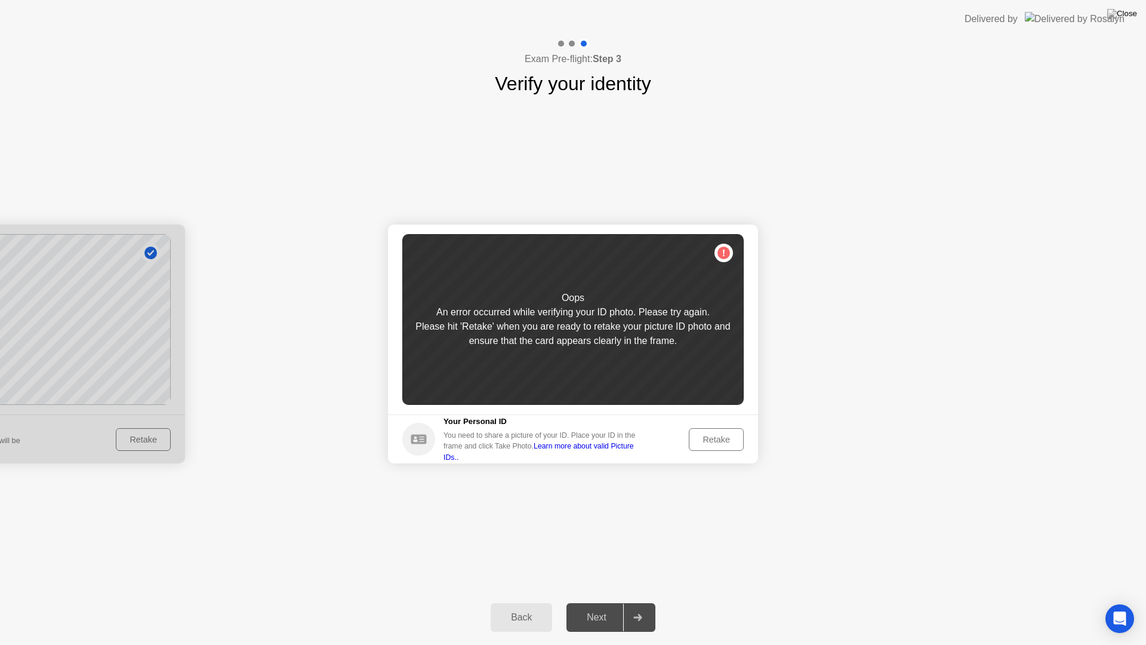
click at [716, 442] on div "Retake" at bounding box center [716, 440] width 47 height 10
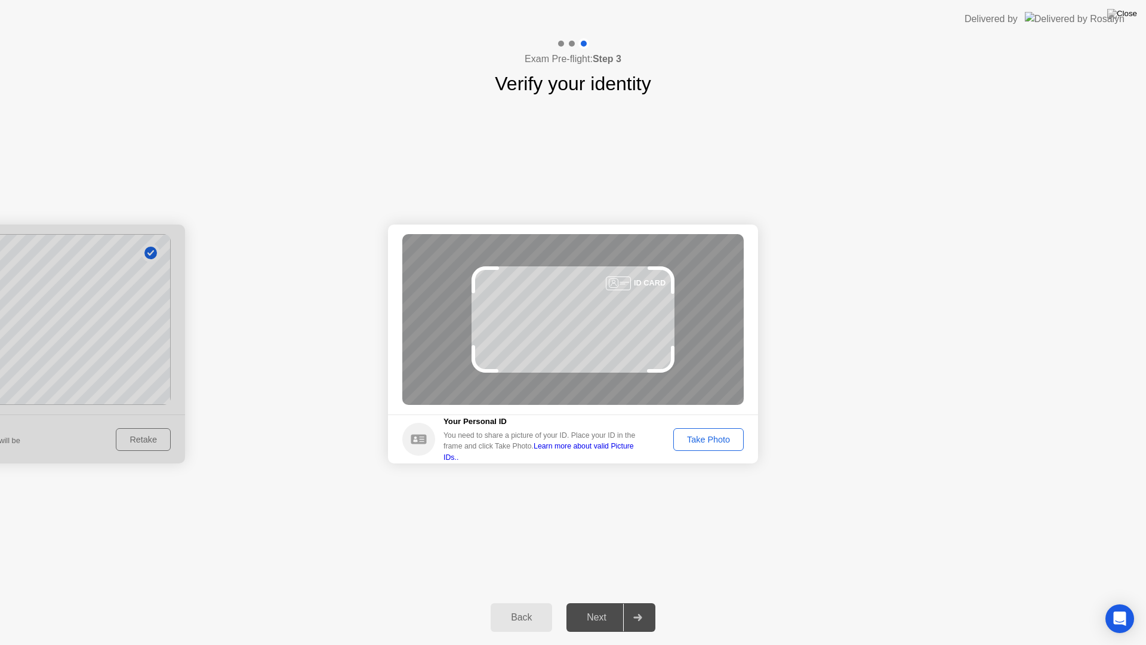
click at [716, 442] on div "Take Photo" at bounding box center [709, 440] width 62 height 10
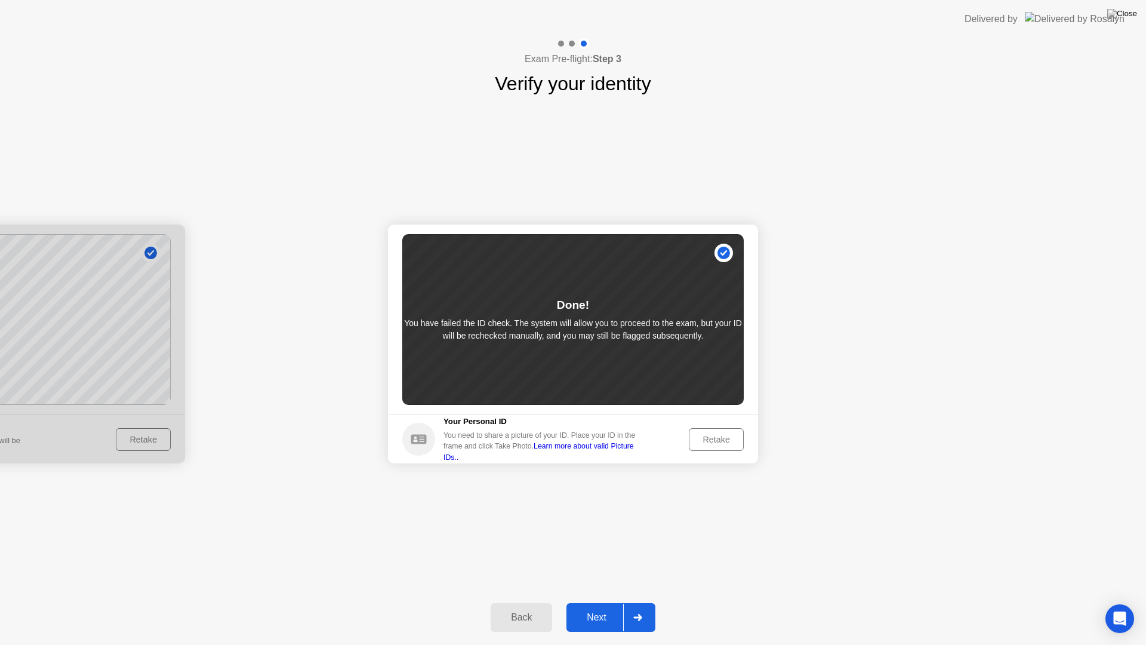
click at [598, 602] on div "Next" at bounding box center [596, 617] width 53 height 11
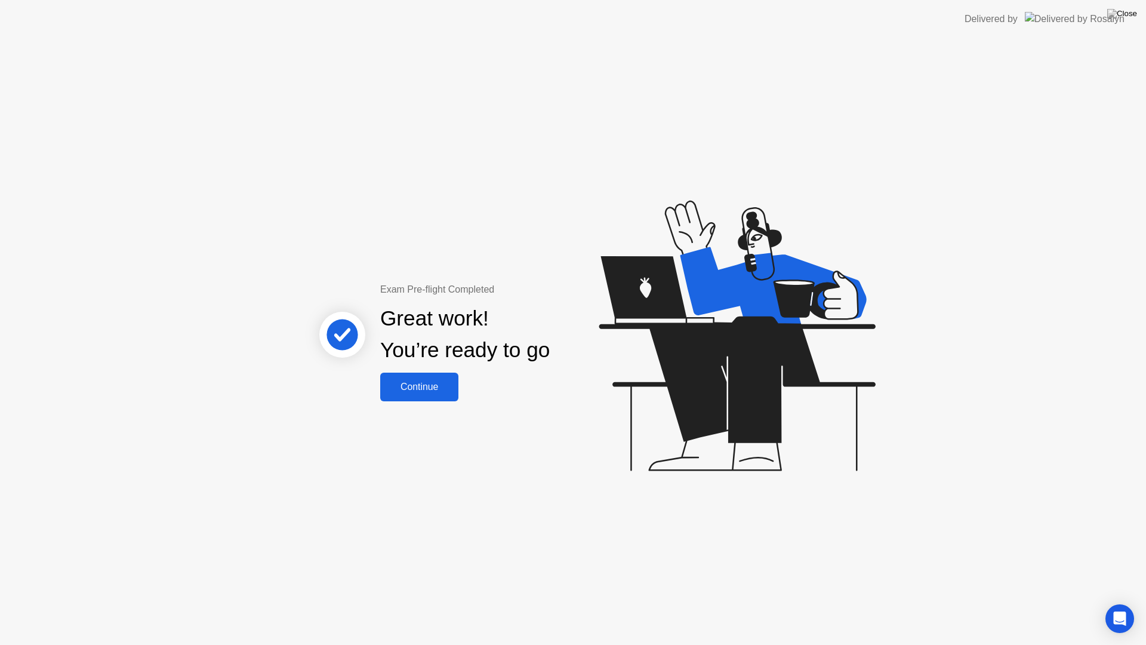
click at [416, 385] on div "Continue" at bounding box center [419, 386] width 71 height 11
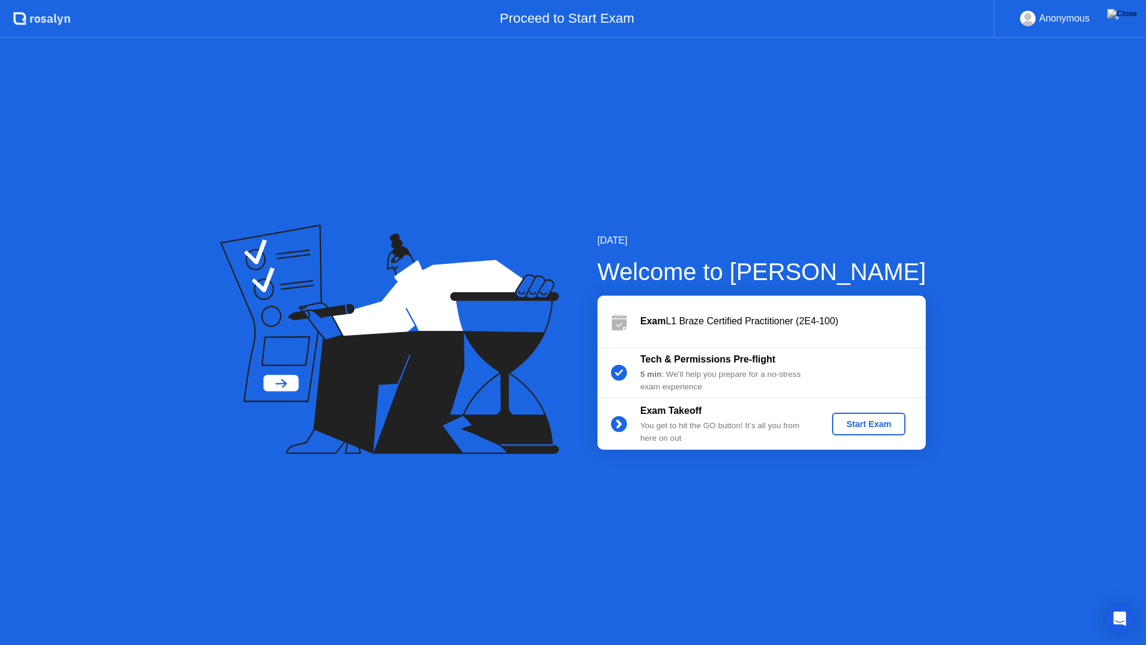
click at [872, 425] on div "Start Exam" at bounding box center [869, 424] width 64 height 10
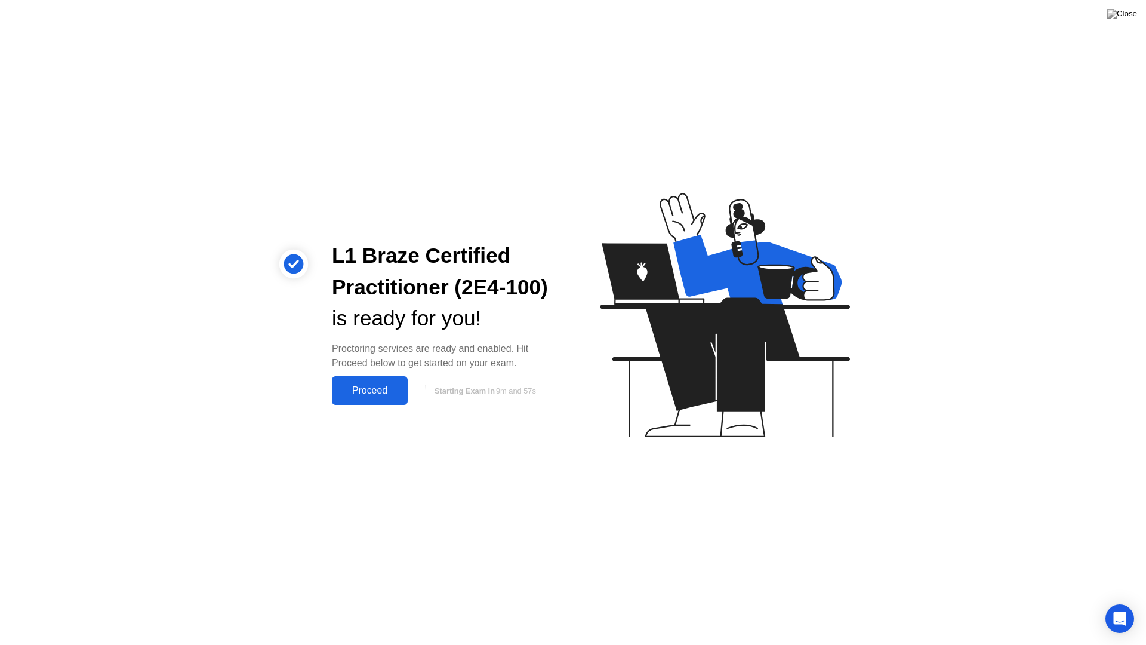
click at [374, 393] on div "Proceed" at bounding box center [370, 390] width 69 height 11
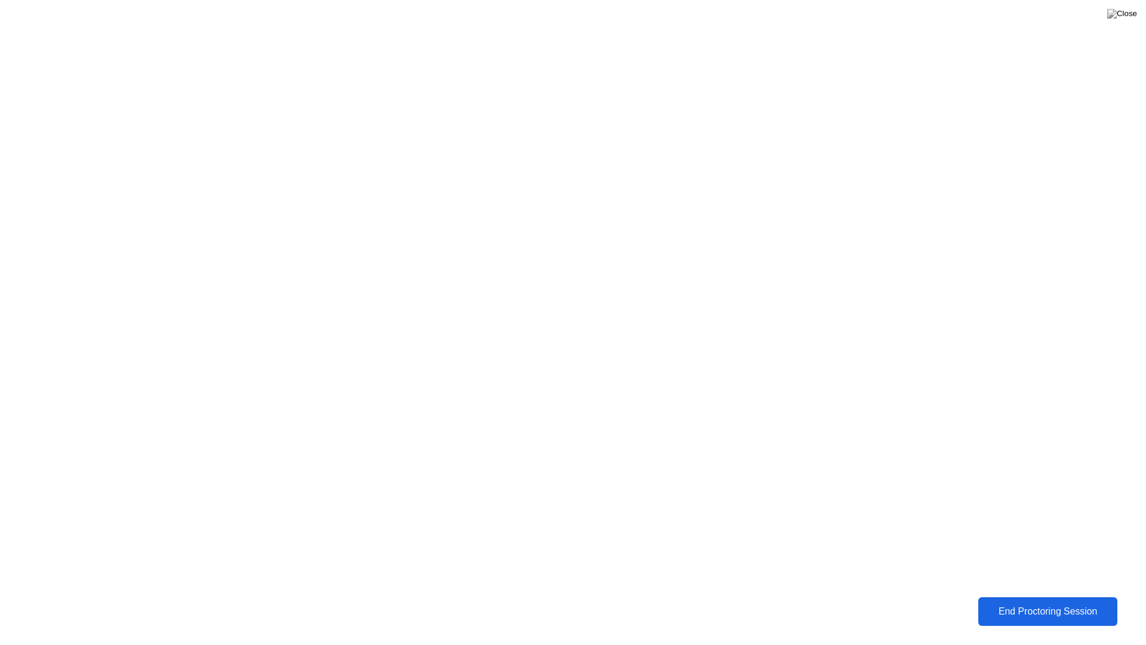
click at [1049, 602] on div "End Proctoring Session" at bounding box center [1048, 611] width 132 height 11
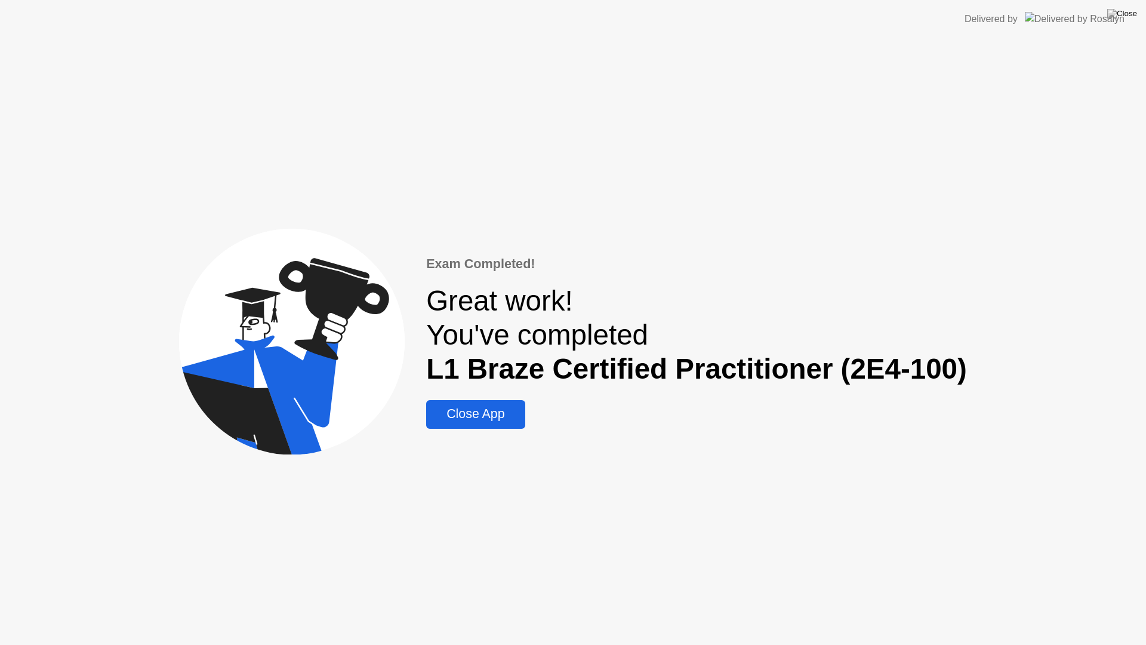
click at [470, 416] on div "Close App" at bounding box center [475, 414] width 91 height 15
